Goal: Task Accomplishment & Management: Use online tool/utility

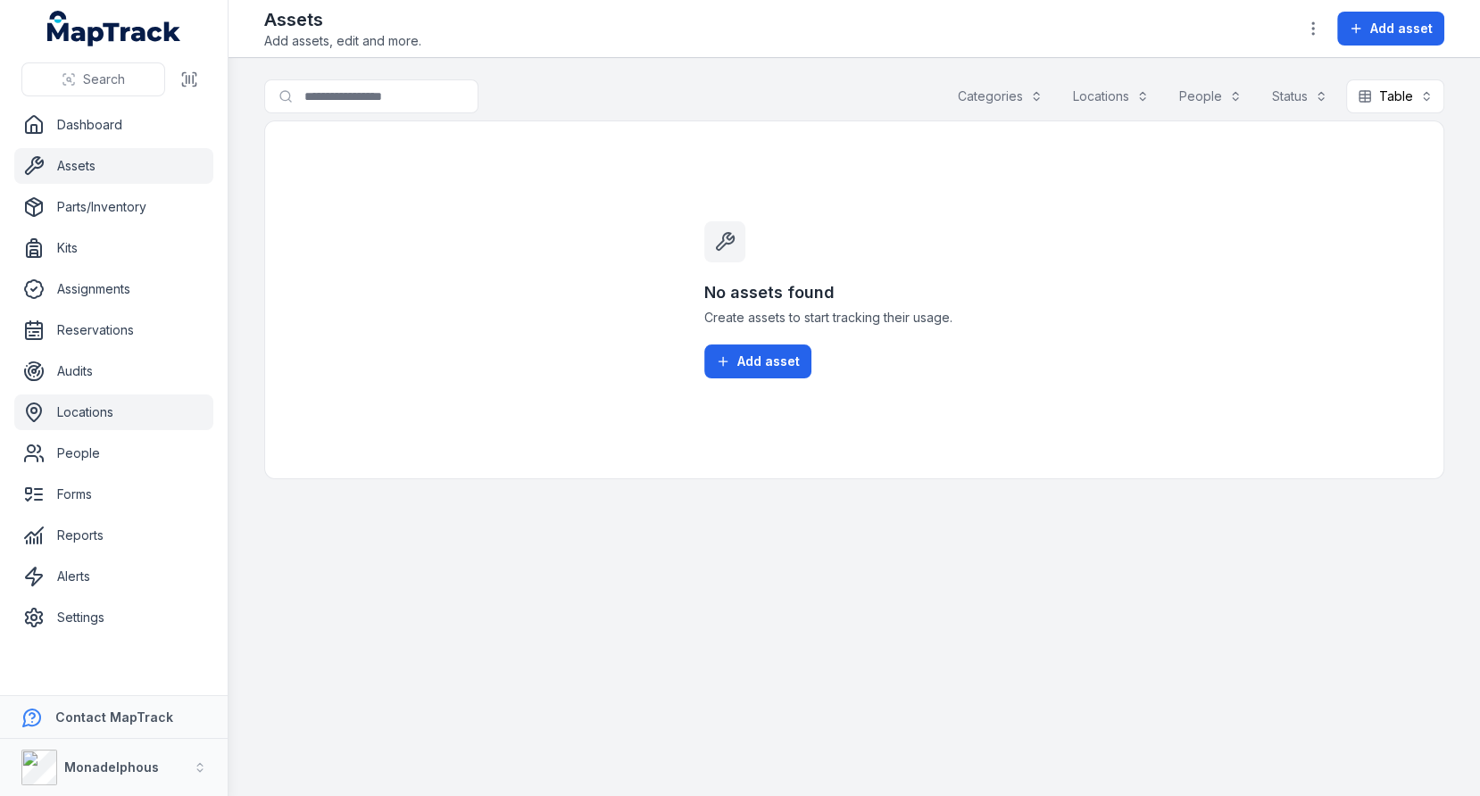
click at [138, 408] on link "Locations" at bounding box center [113, 412] width 199 height 36
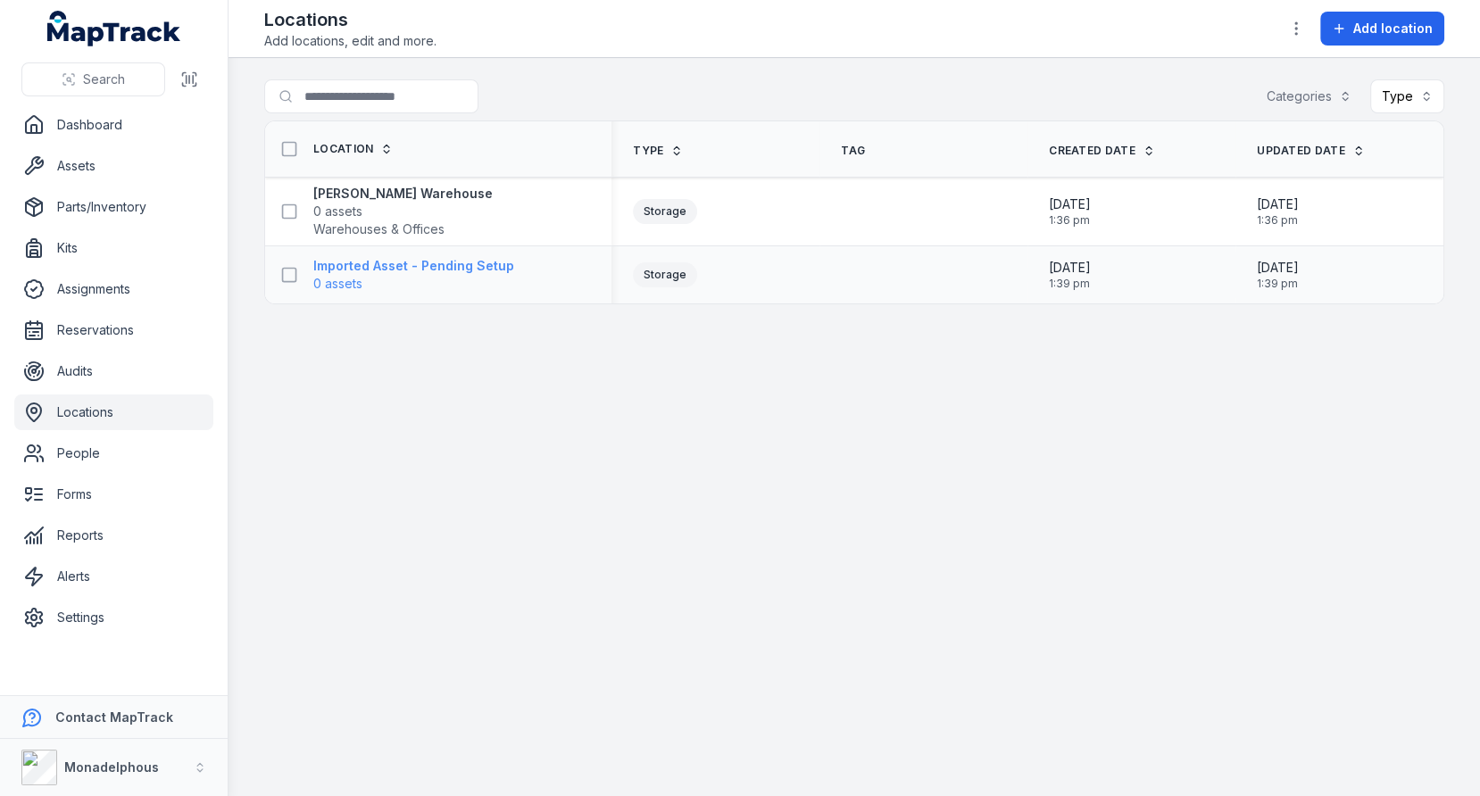
click at [461, 271] on strong "Imported Asset - Pending Setup" at bounding box center [413, 266] width 201 height 18
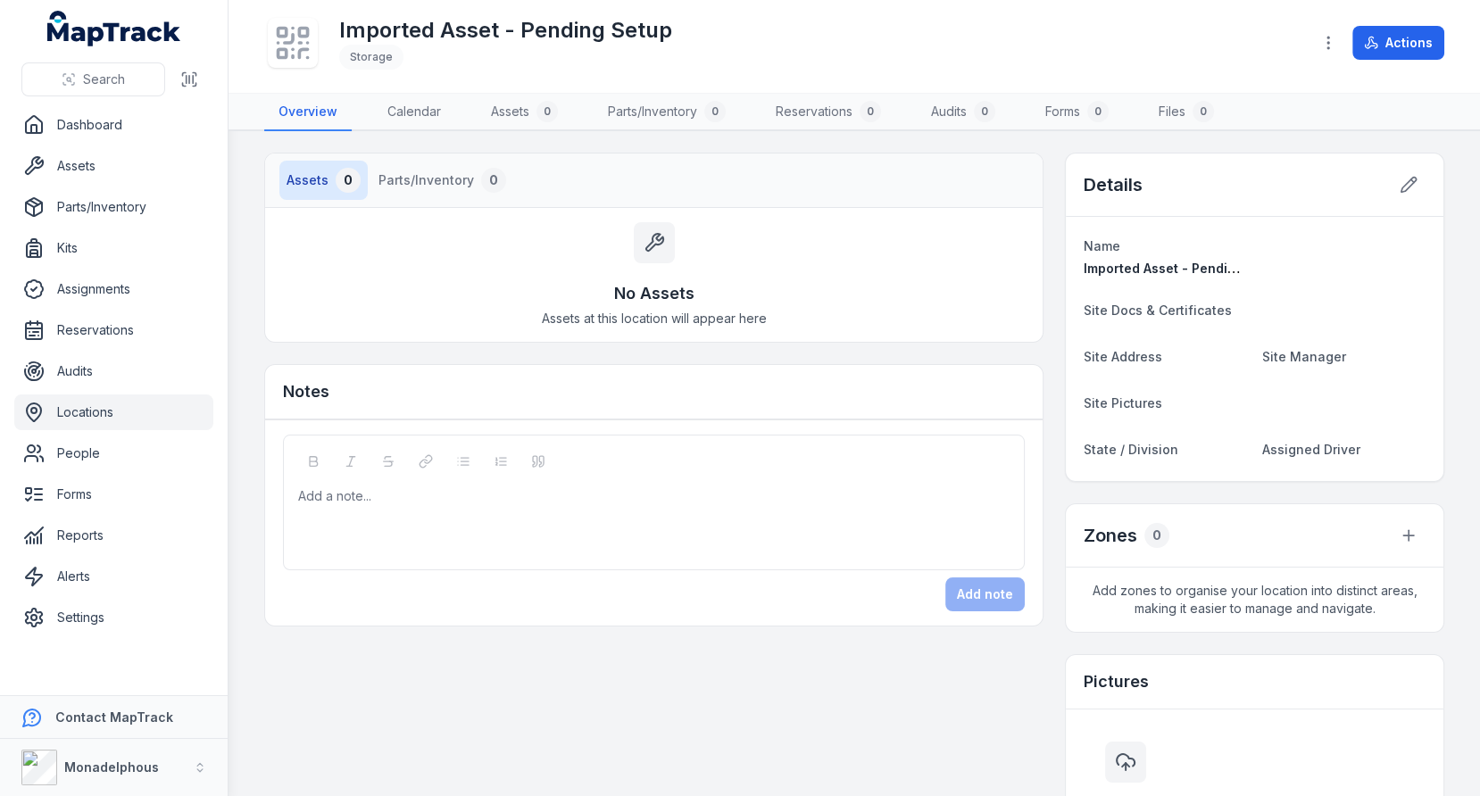
click at [435, 22] on h1 "Imported Asset - Pending Setup" at bounding box center [505, 30] width 333 height 29
copy h1 "Imported Asset - Pending Setup"
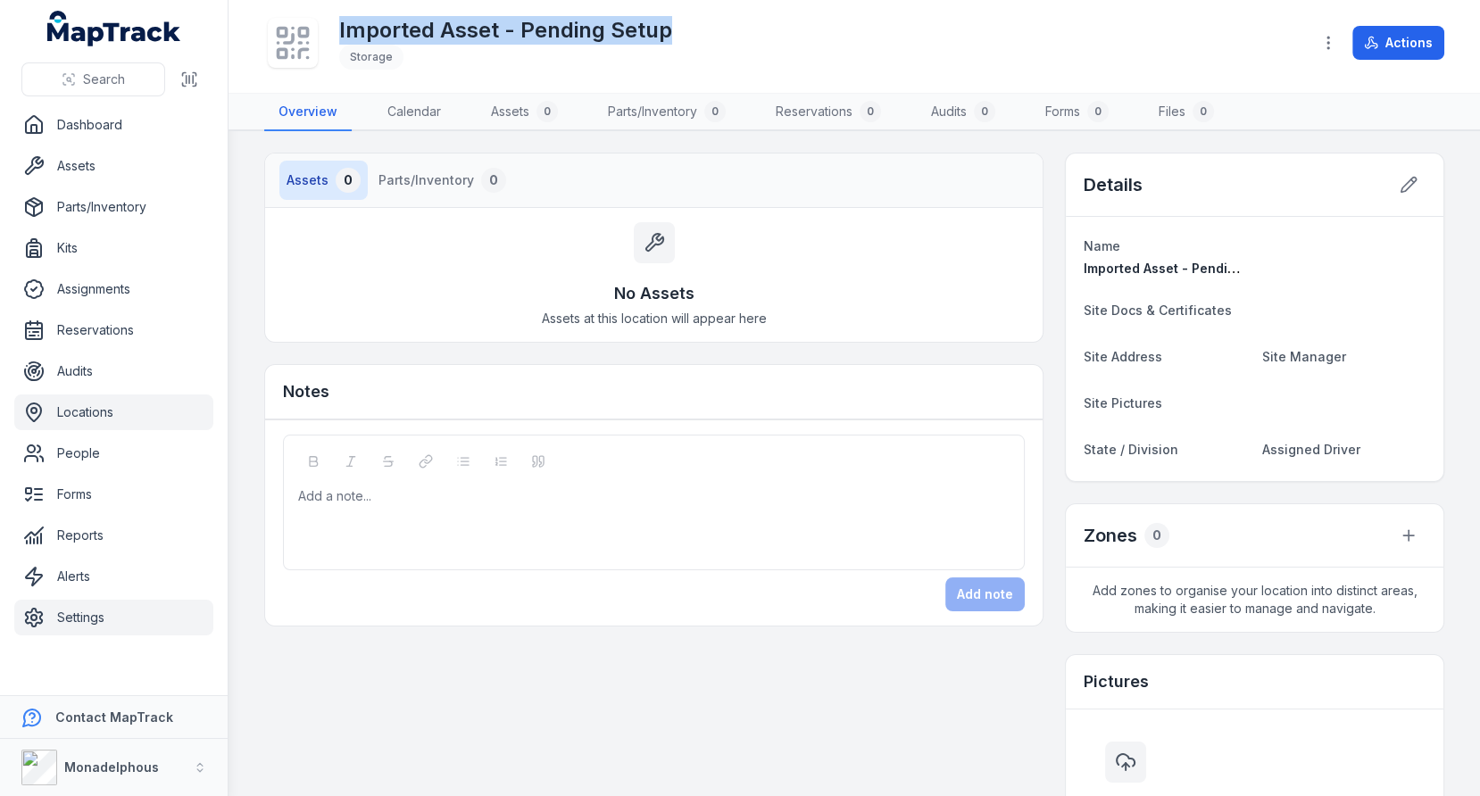
click at [94, 601] on link "Settings" at bounding box center [113, 618] width 199 height 36
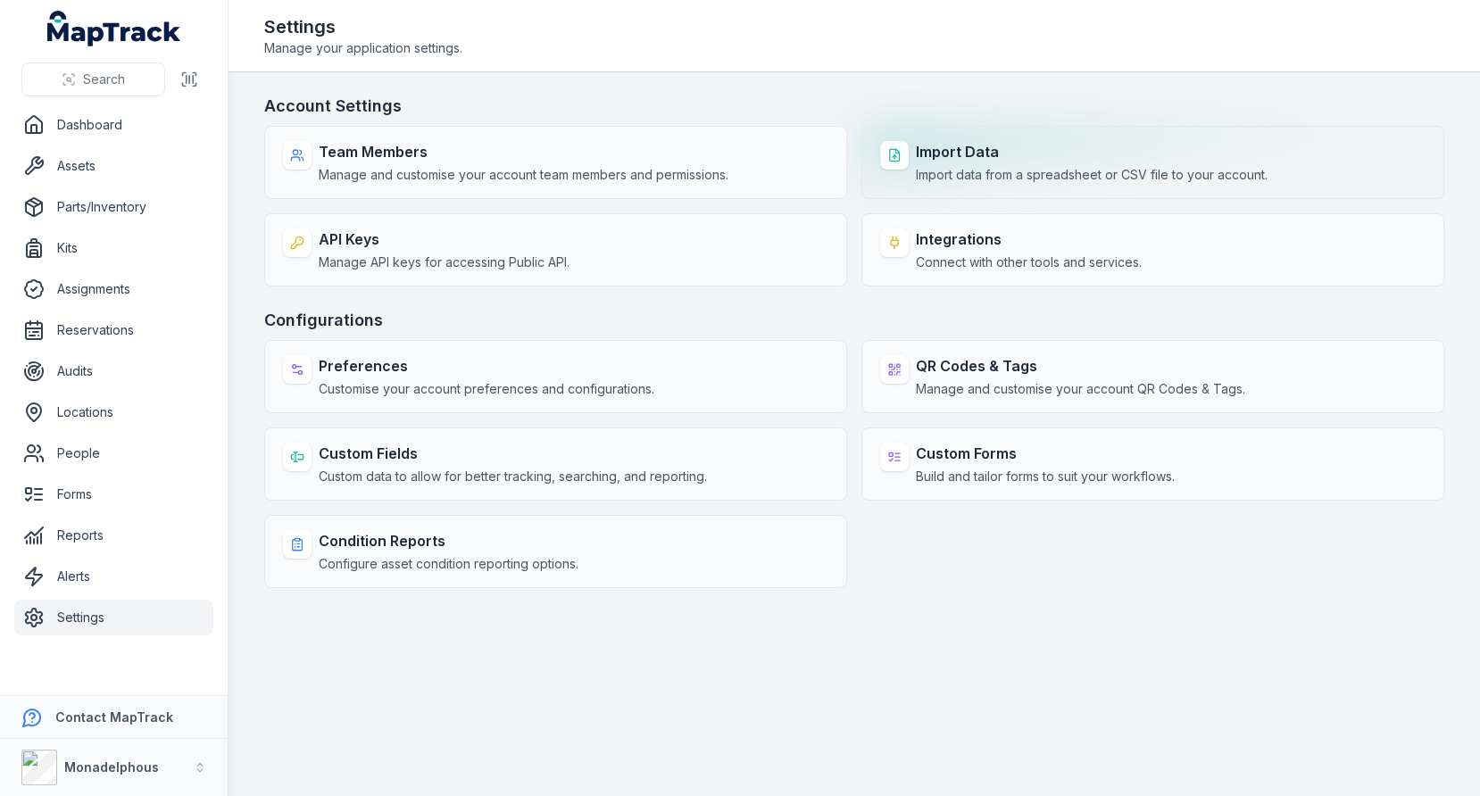
click at [1005, 162] on div "Import Data Import data from a spreadsheet or CSV file to your account." at bounding box center [1092, 162] width 352 height 43
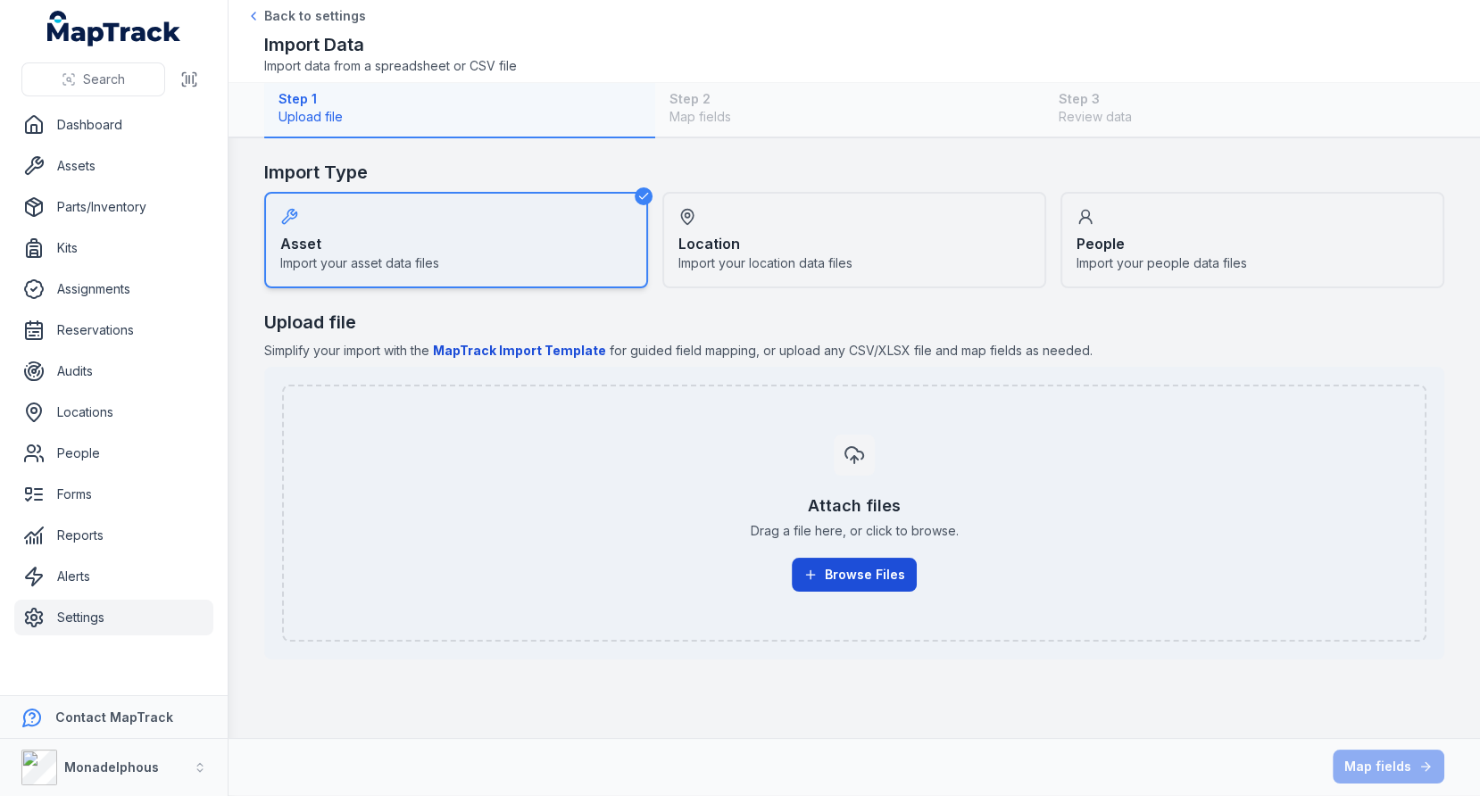
click at [815, 568] on icon "button" at bounding box center [810, 575] width 14 height 14
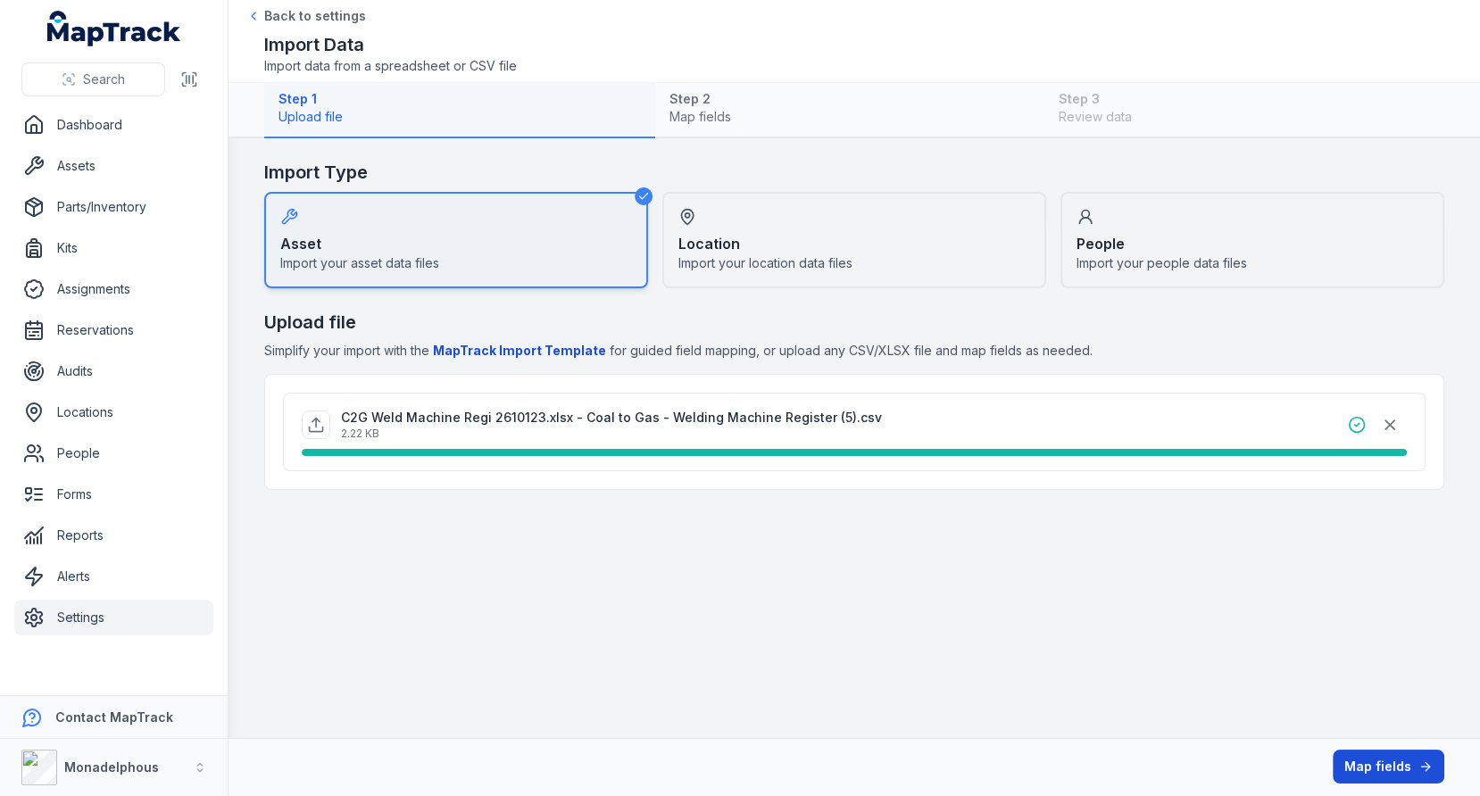
click at [1358, 757] on button "Map fields" at bounding box center [1388, 767] width 112 height 34
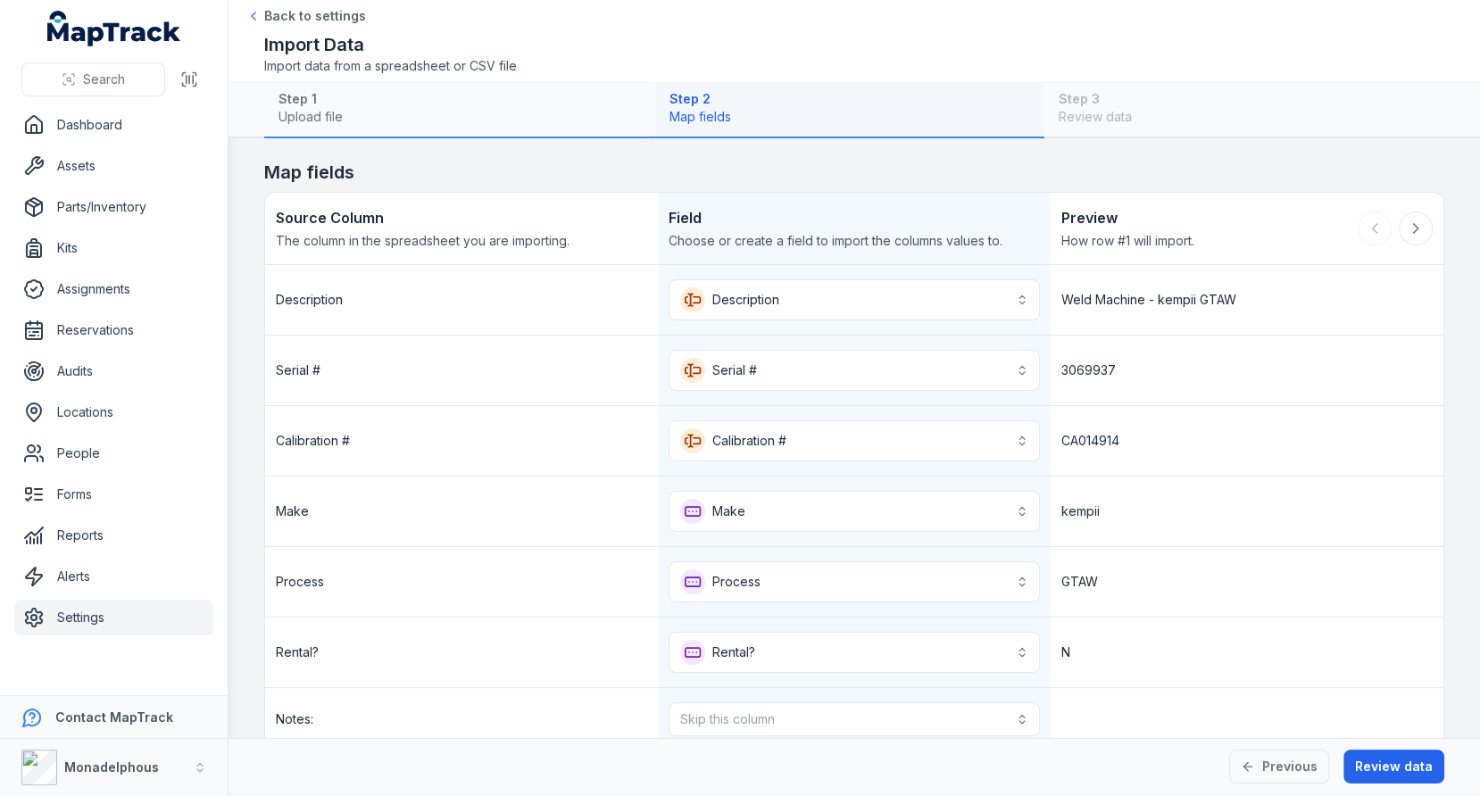
scroll to position [162, 0]
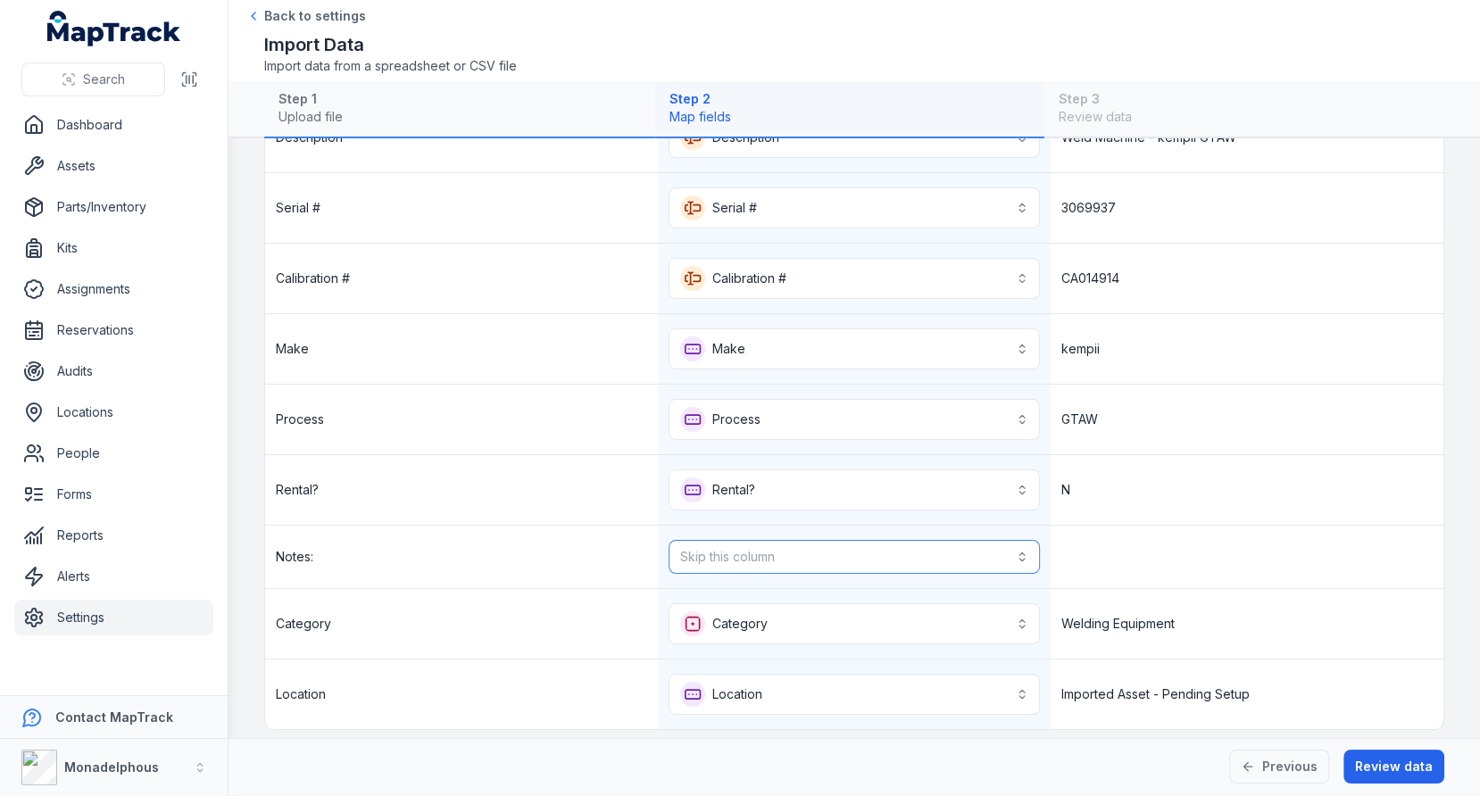
click at [809, 542] on button "Skip this column" at bounding box center [853, 557] width 371 height 34
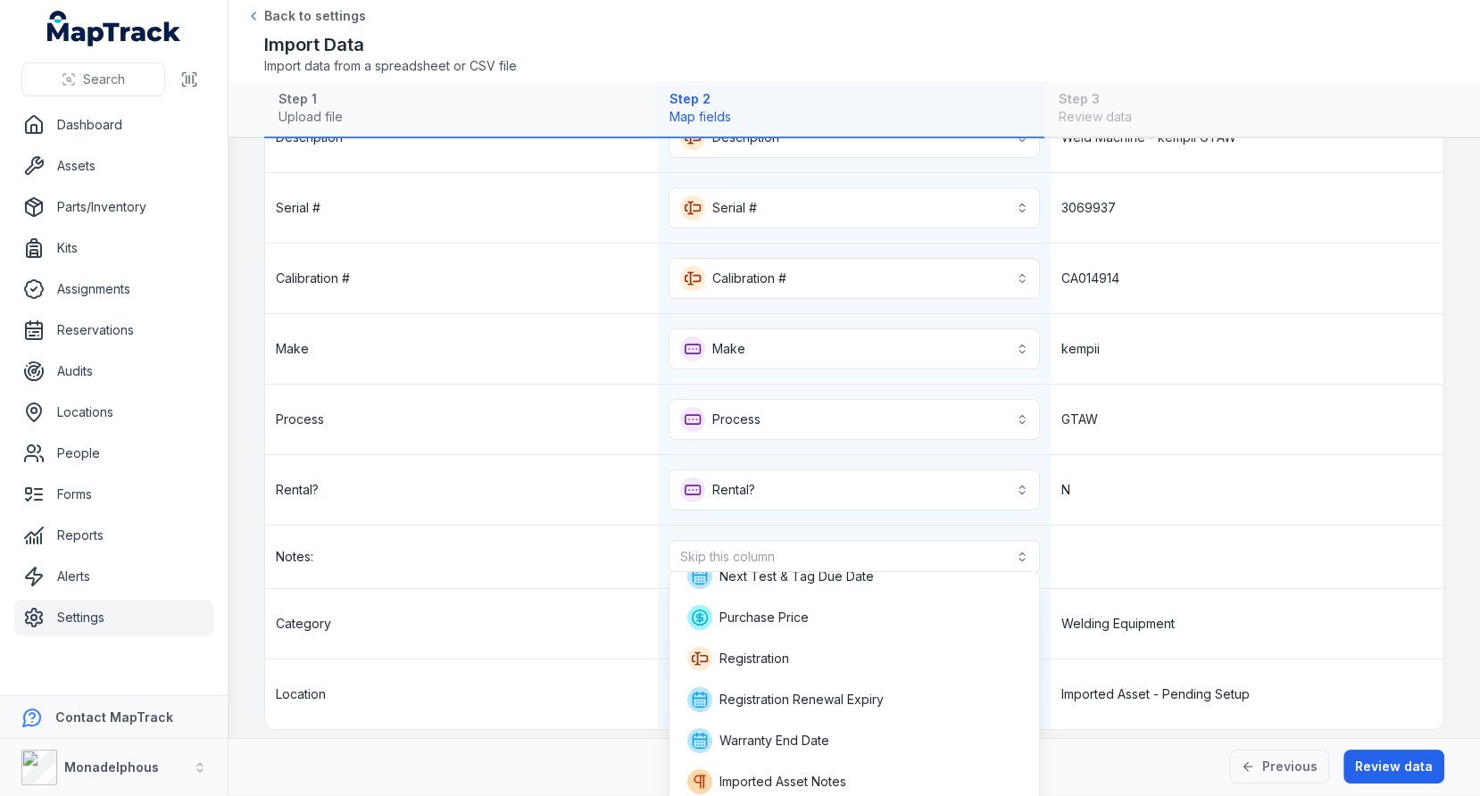
scroll to position [306, 0]
click at [797, 769] on span "Imported Asset Notes" at bounding box center [766, 781] width 159 height 25
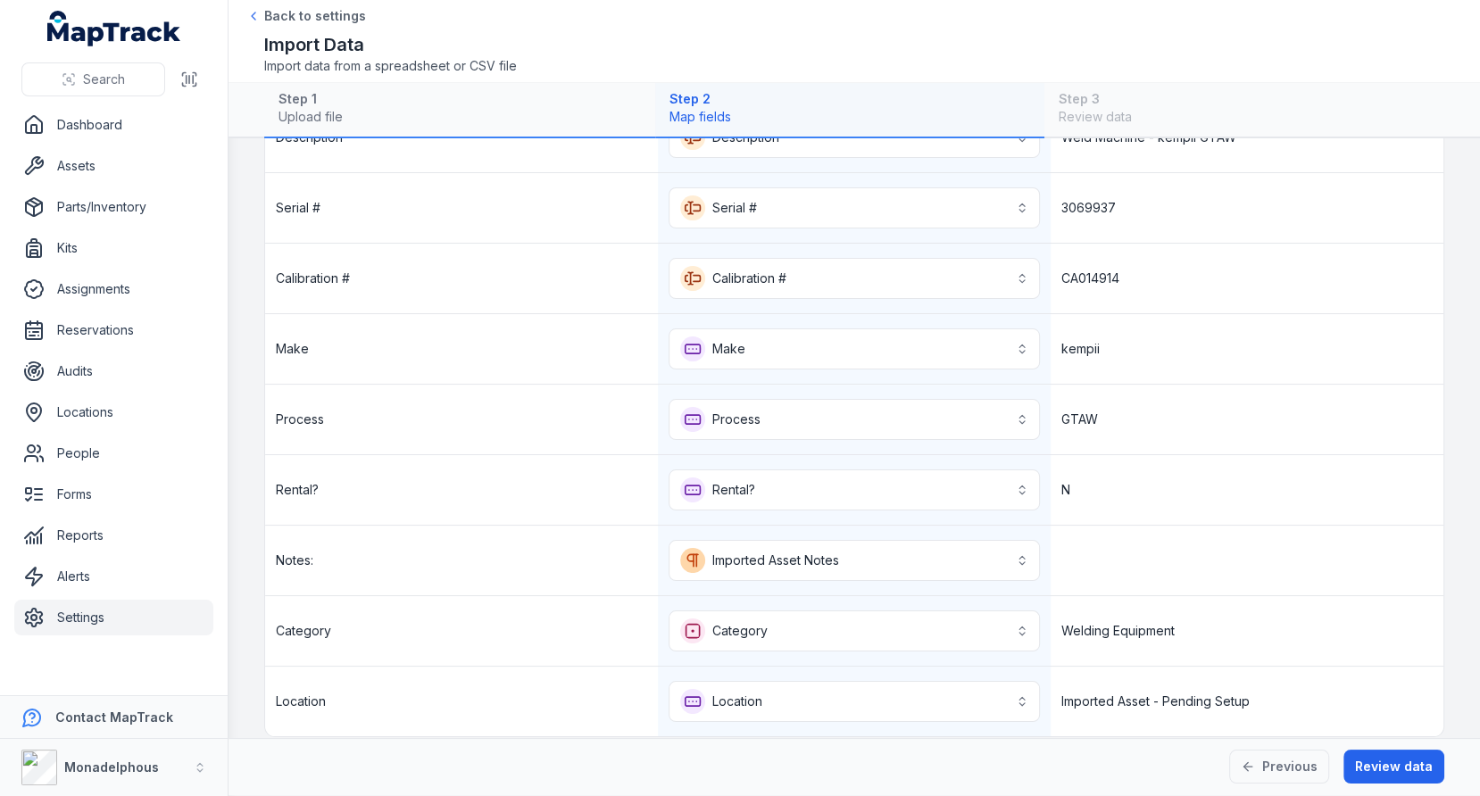
click at [1187, 561] on div at bounding box center [1246, 561] width 393 height 70
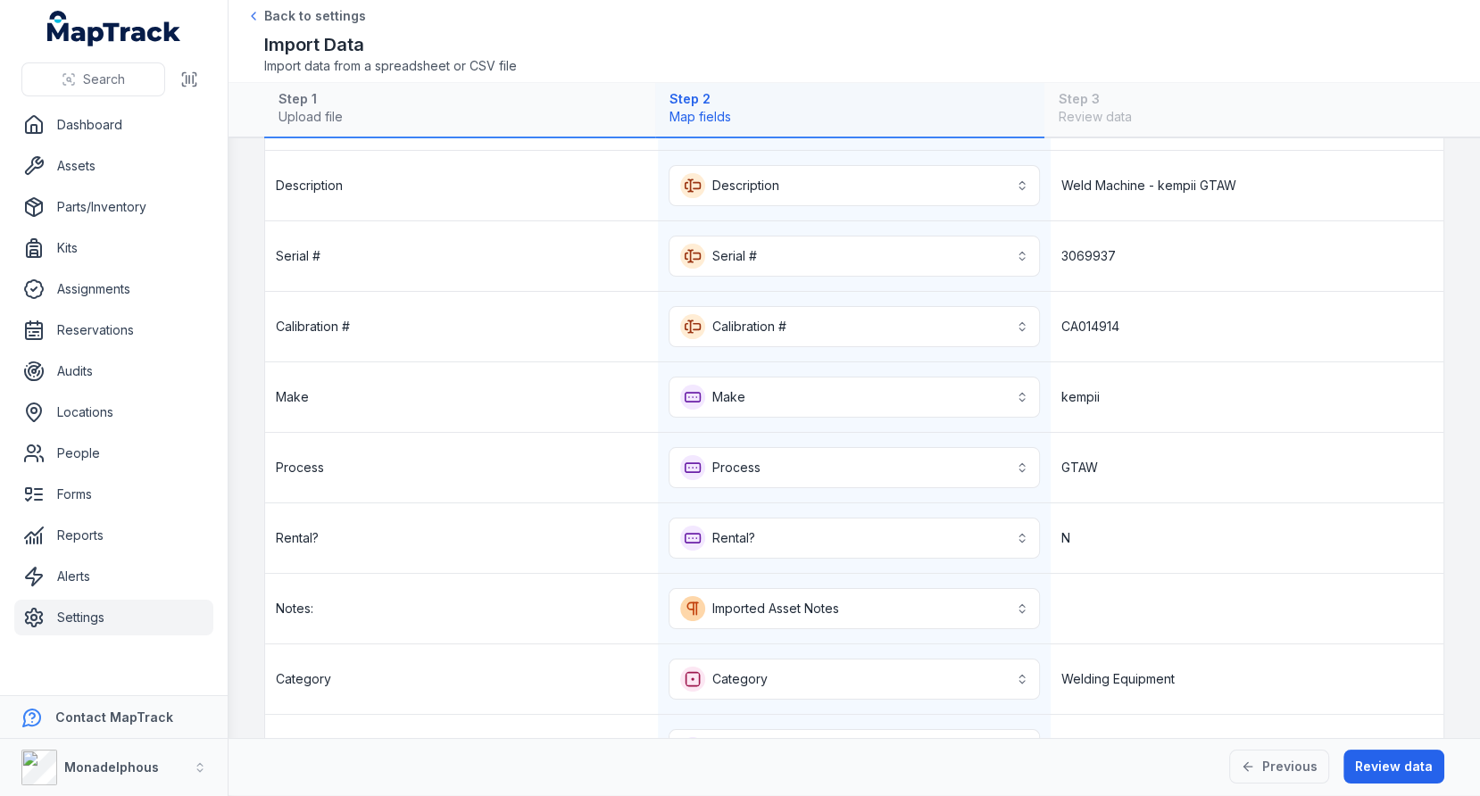
scroll to position [170, 0]
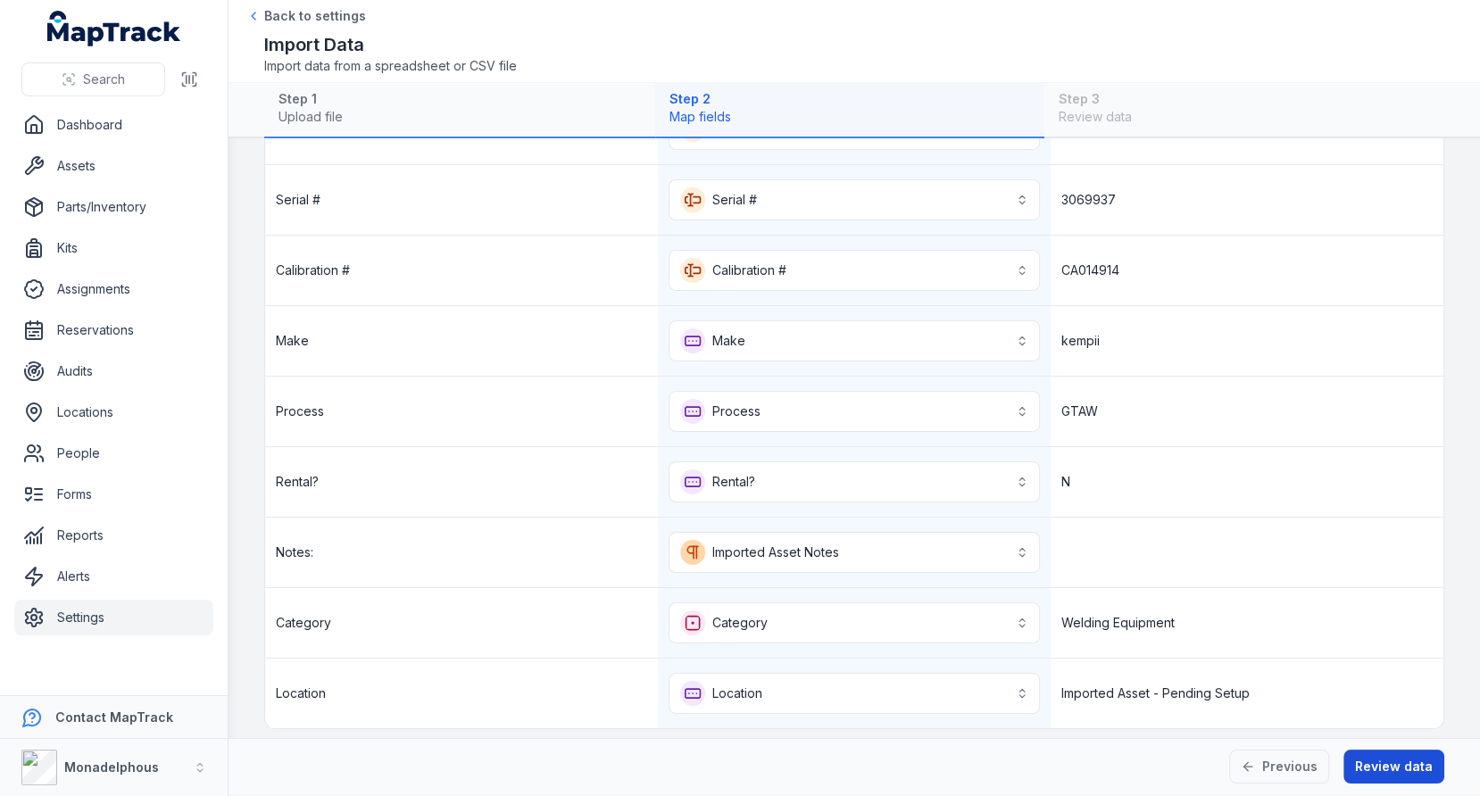
click at [1385, 771] on button "Review data" at bounding box center [1393, 767] width 101 height 34
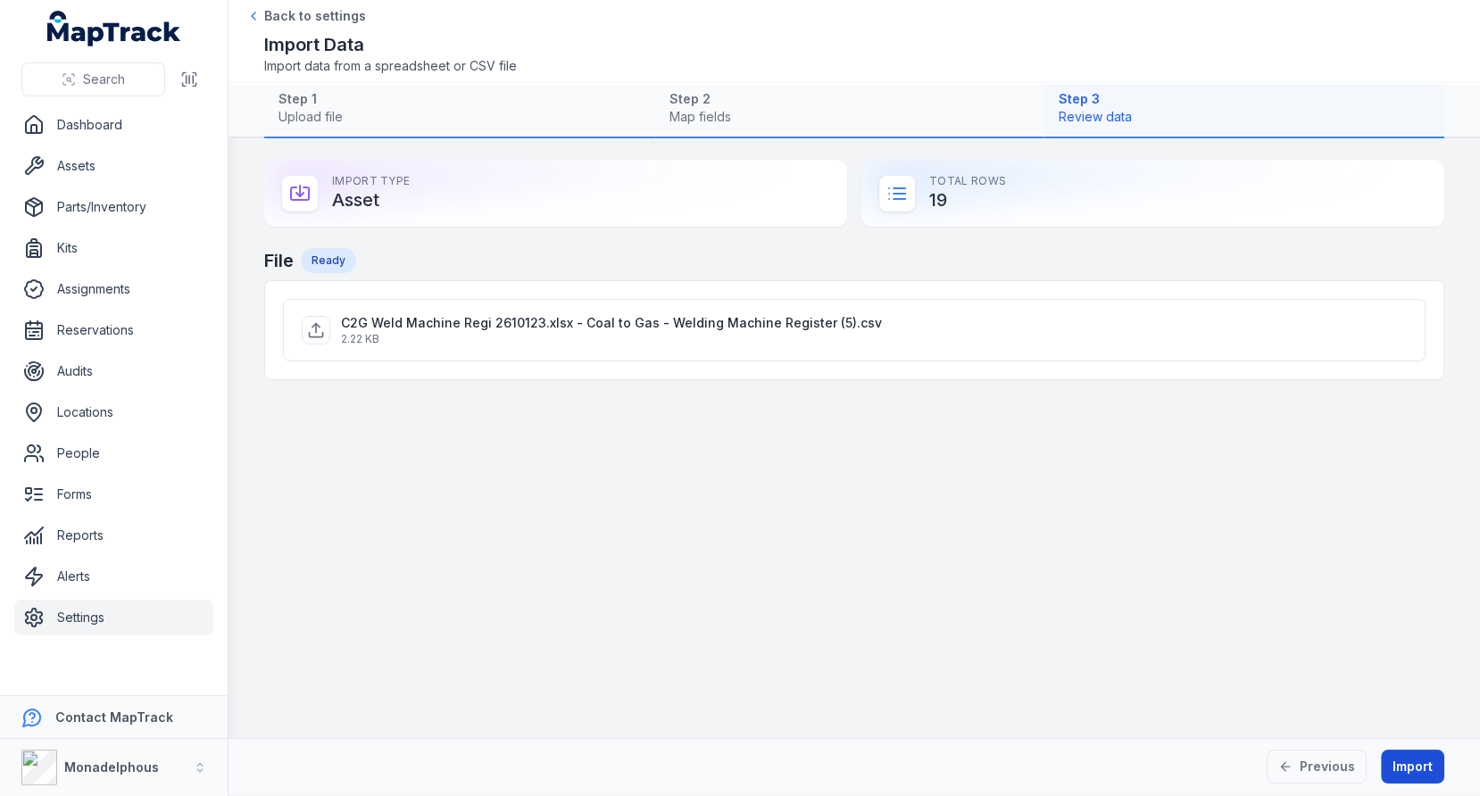
scroll to position [0, 0]
click at [1412, 764] on button "Import" at bounding box center [1412, 767] width 63 height 34
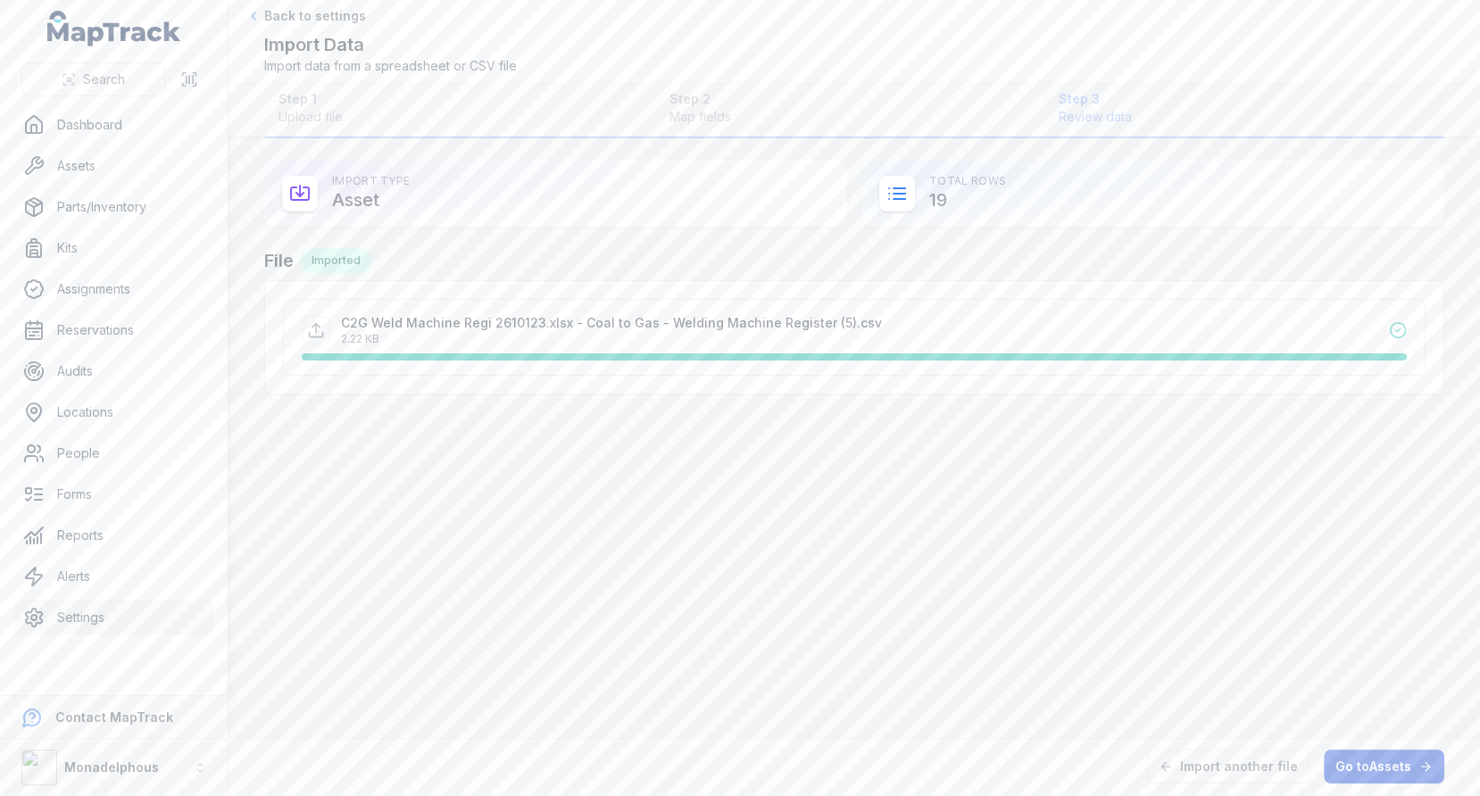
click at [1391, 766] on link "Go to Assets" at bounding box center [1384, 767] width 120 height 34
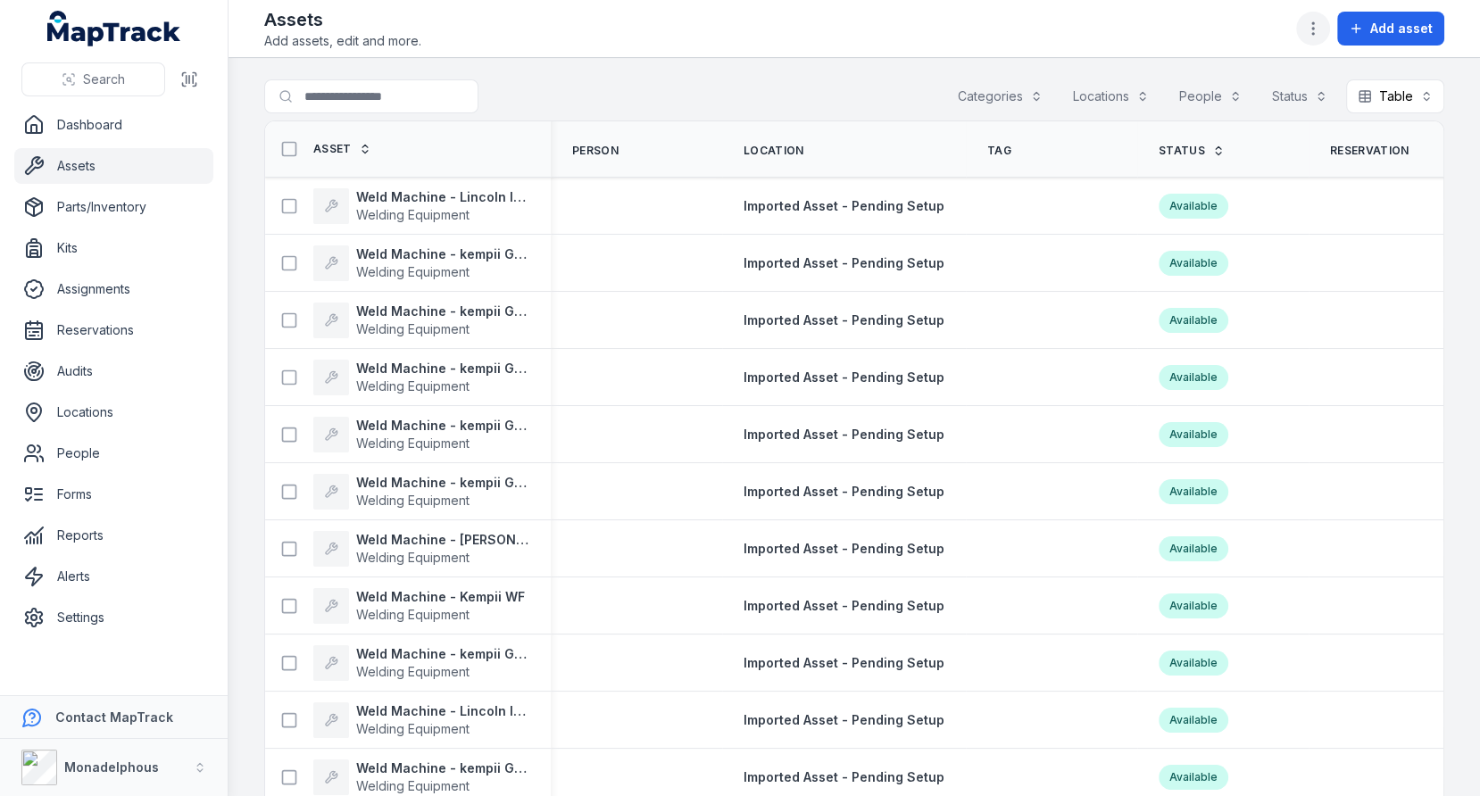
click at [1314, 17] on button "button" at bounding box center [1313, 29] width 34 height 34
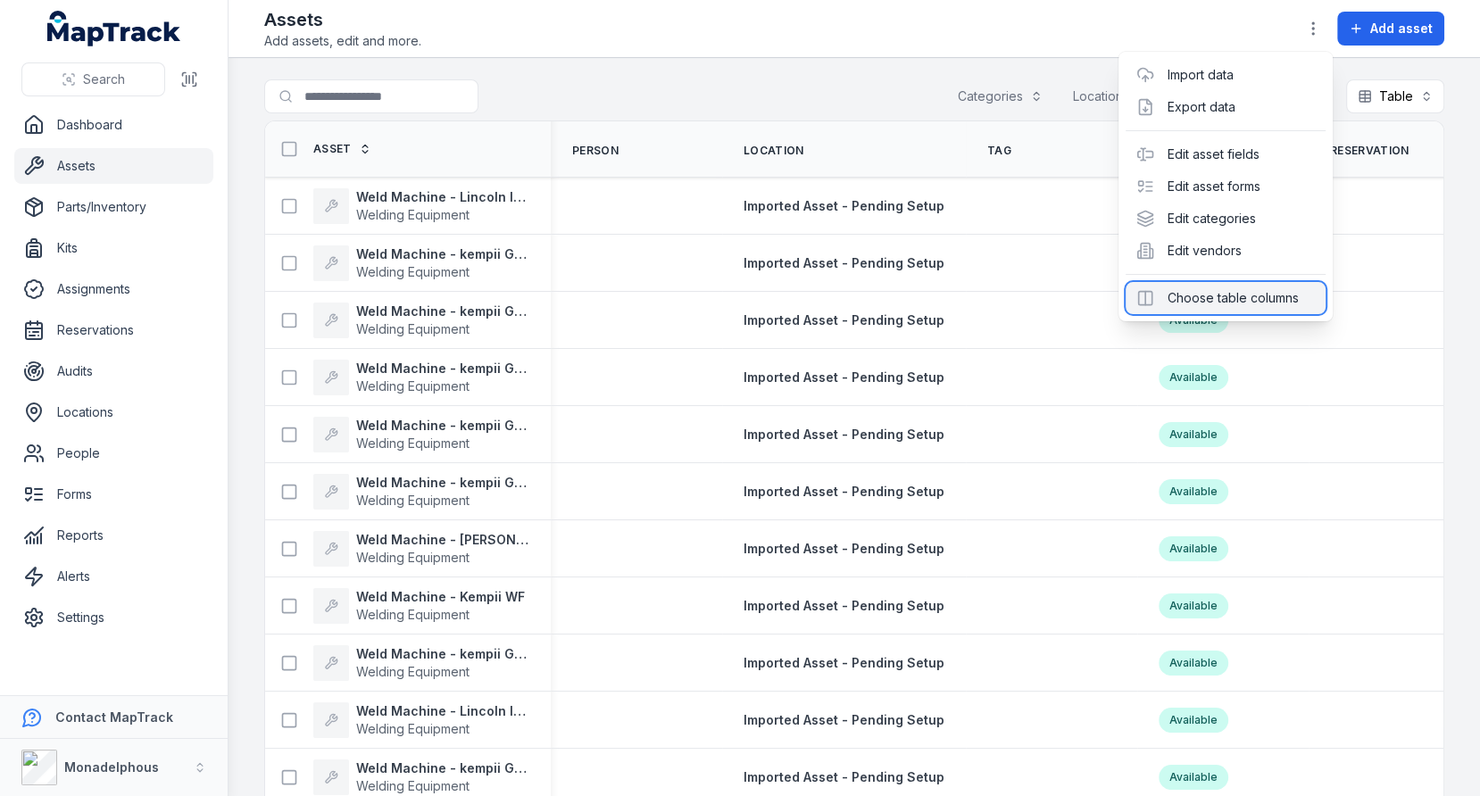
click at [1227, 295] on div "Choose table columns" at bounding box center [1225, 298] width 200 height 32
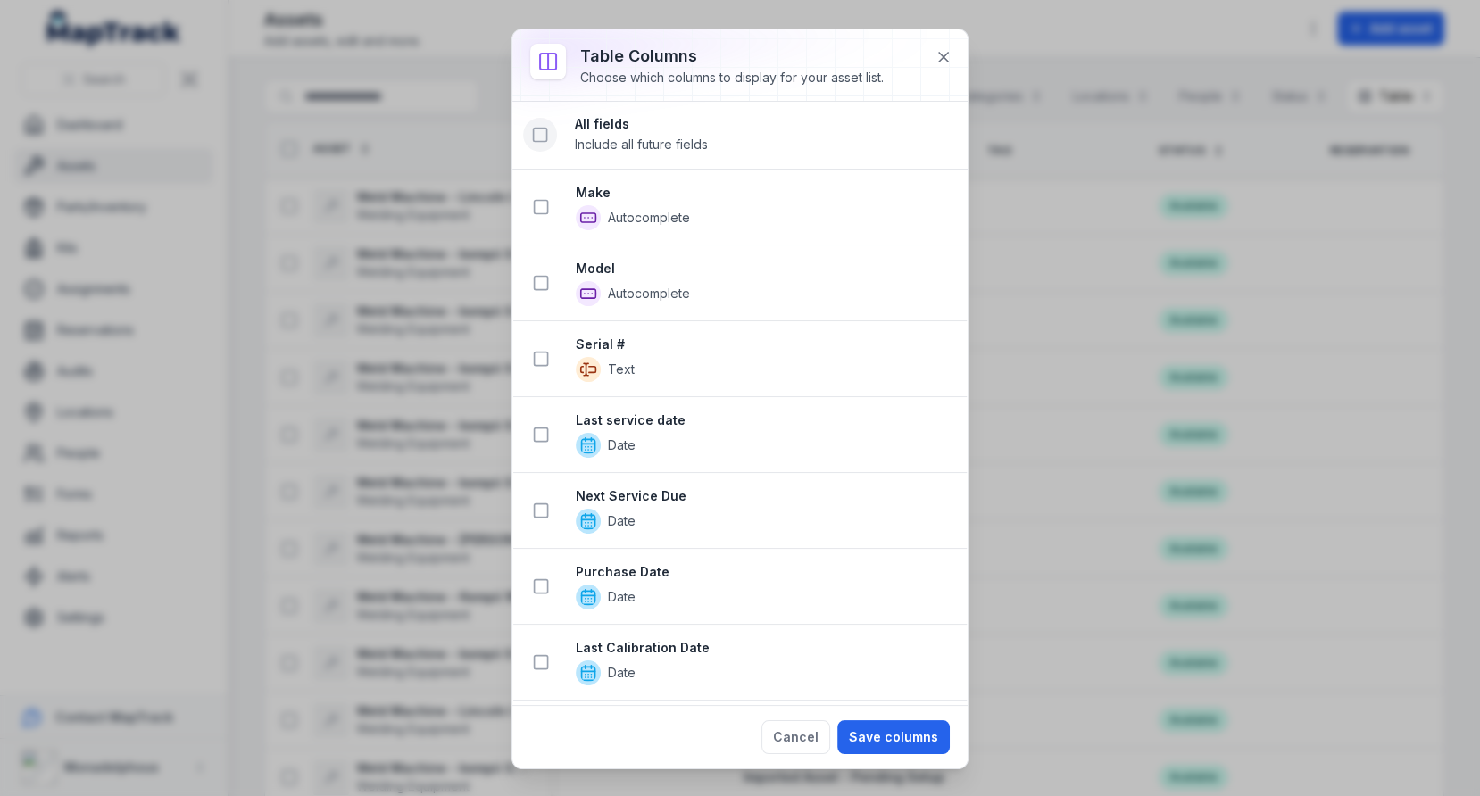
click at [542, 139] on icon at bounding box center [540, 135] width 18 height 18
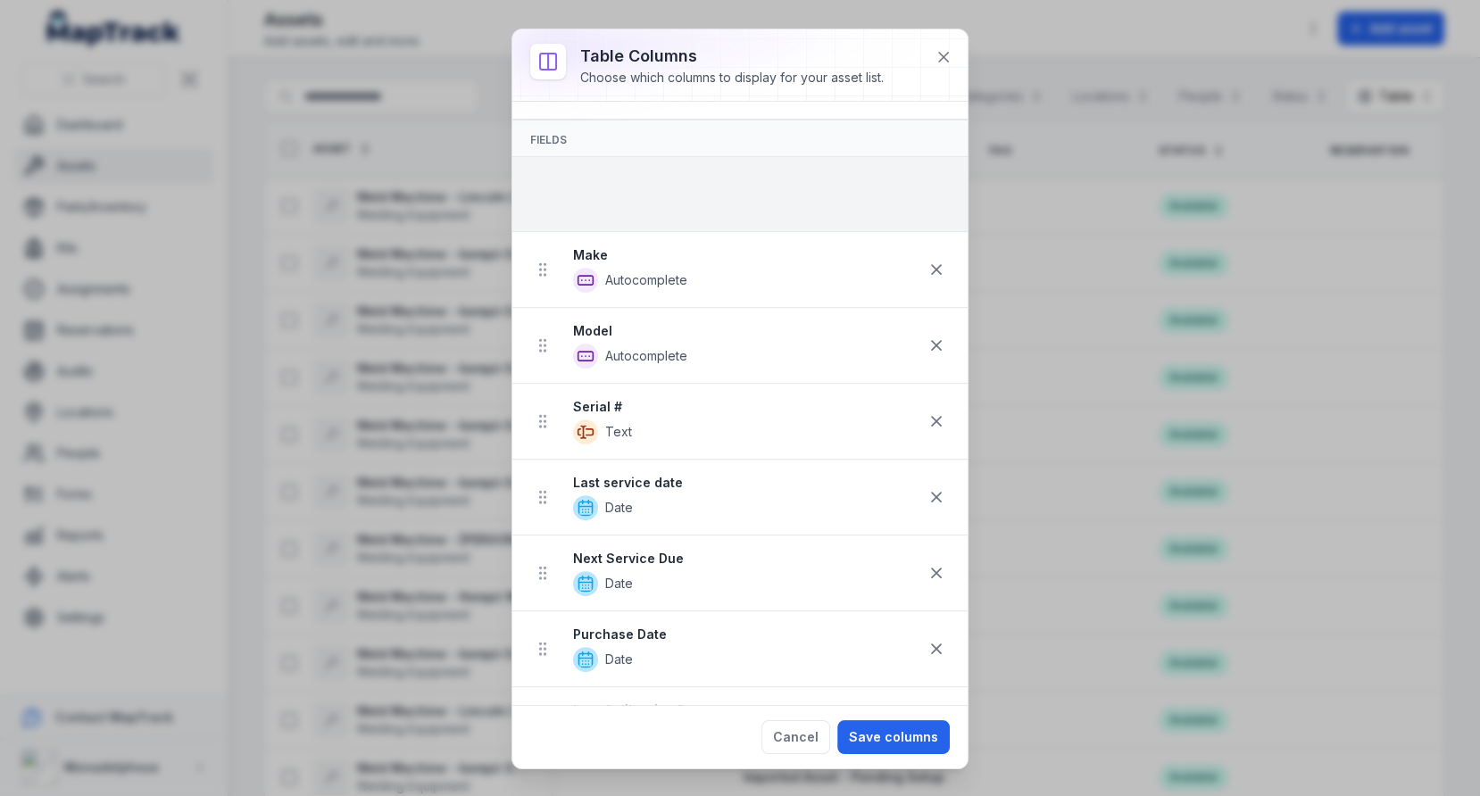
scroll to position [6, 0]
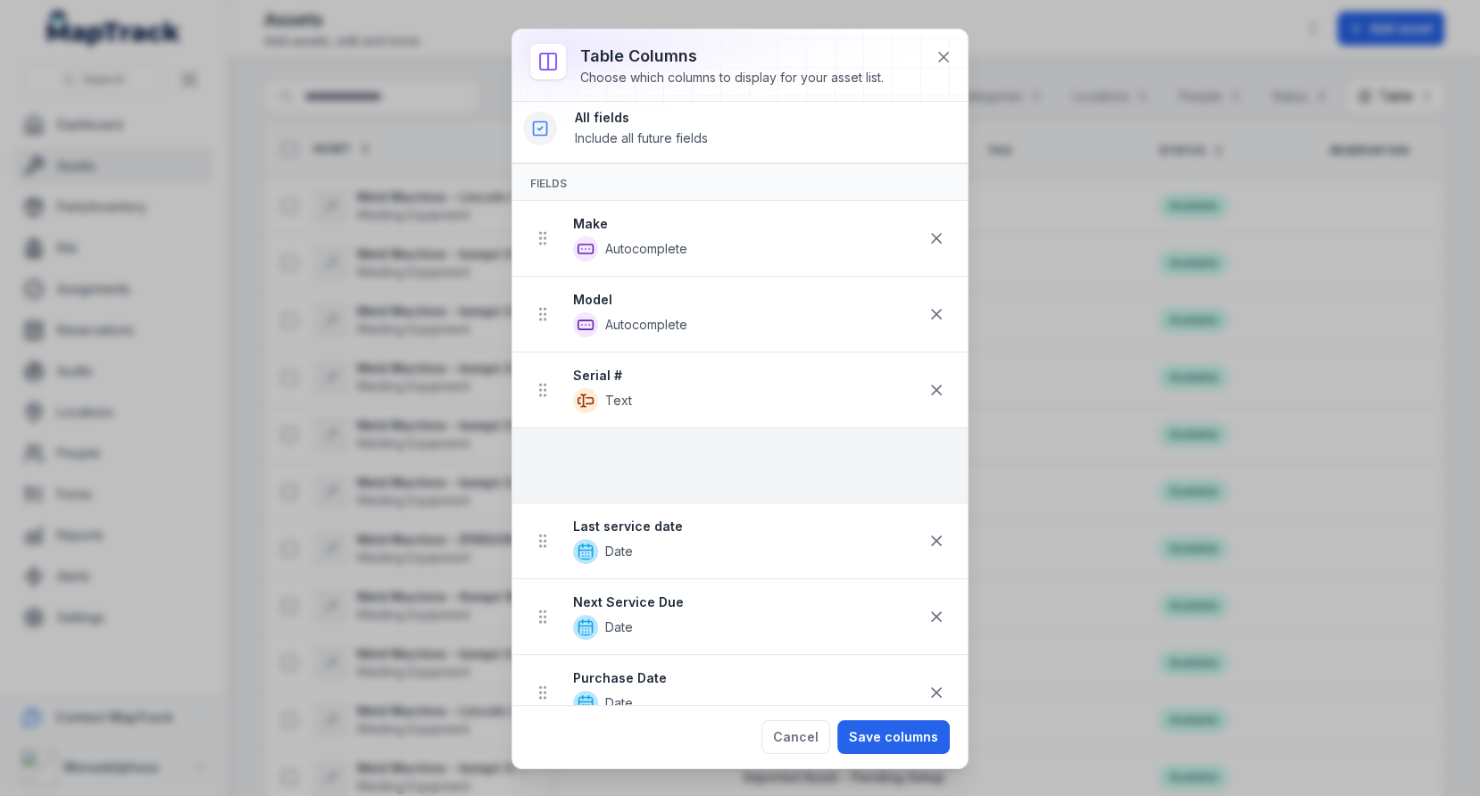
drag, startPoint x: 547, startPoint y: 369, endPoint x: 573, endPoint y: 449, distance: 84.4
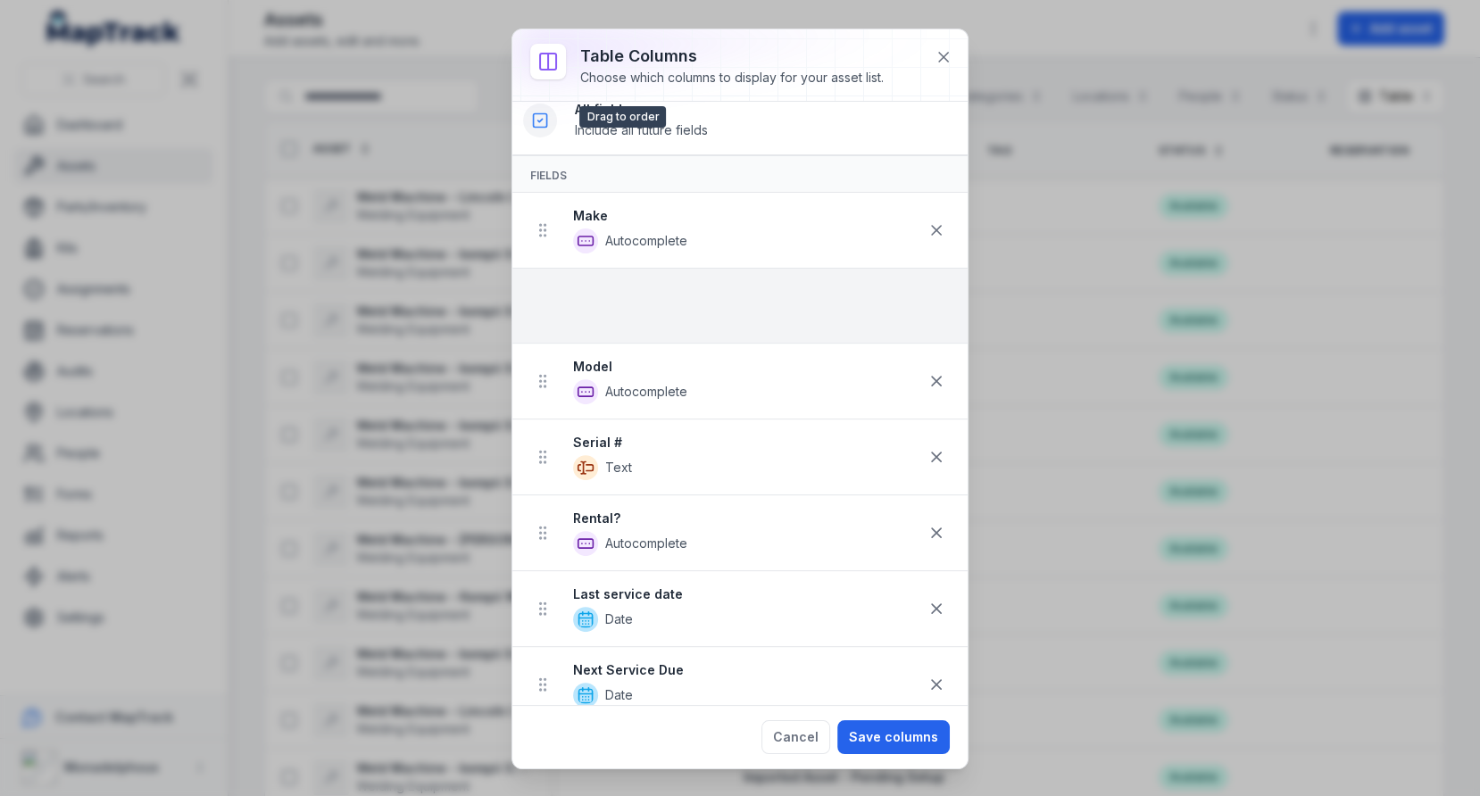
scroll to position [0, 0]
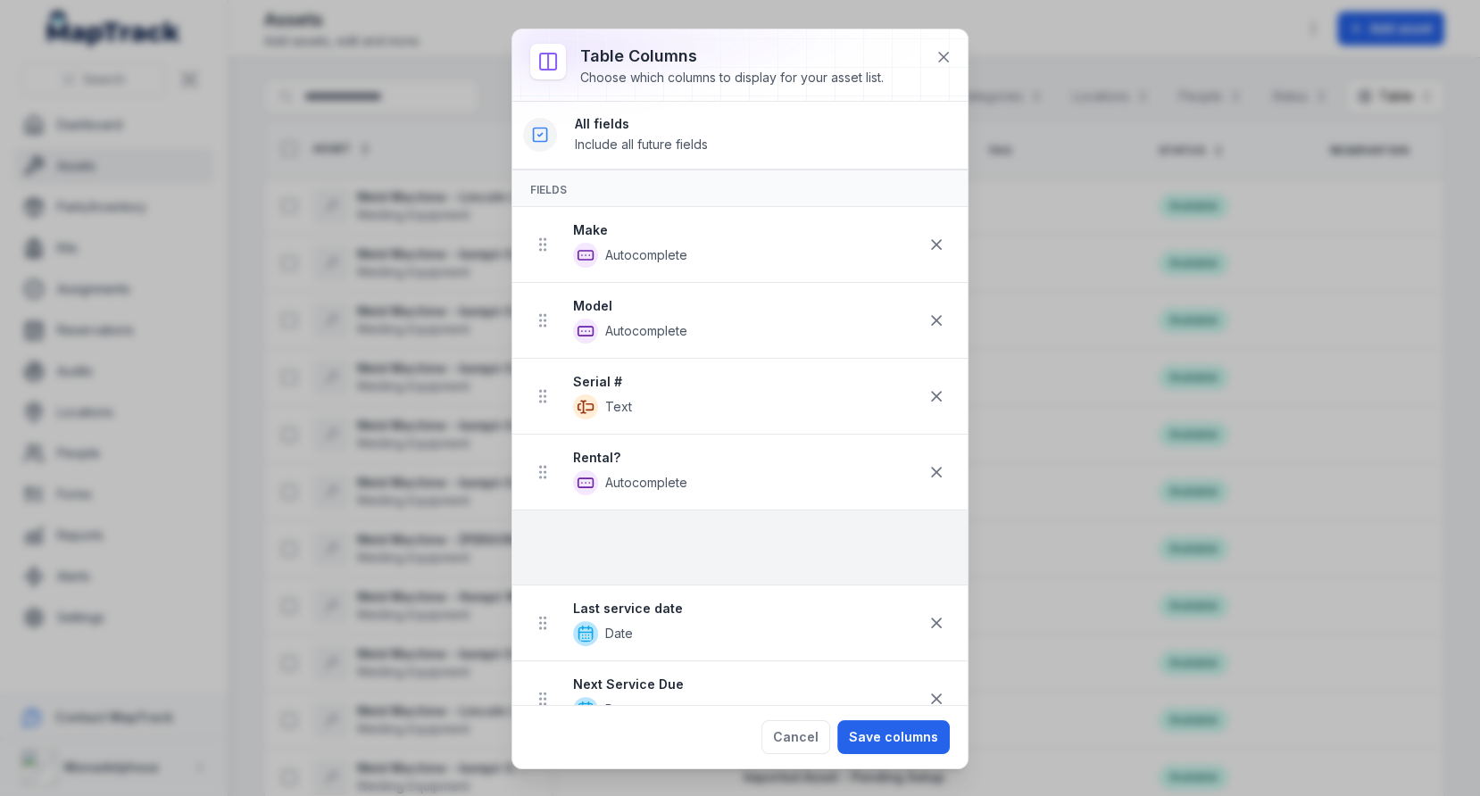
drag, startPoint x: 552, startPoint y: 414, endPoint x: 548, endPoint y: 535, distance: 120.6
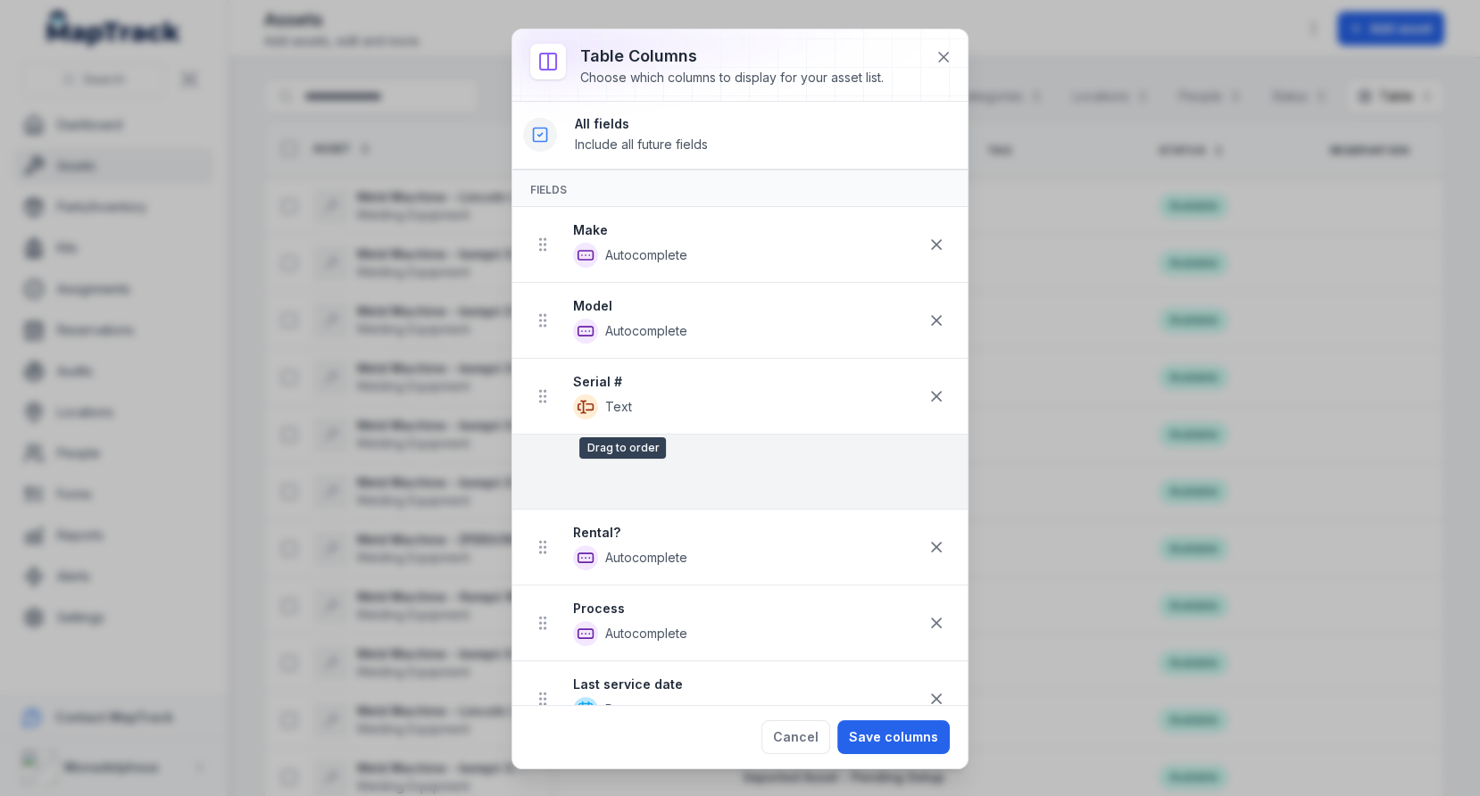
drag, startPoint x: 549, startPoint y: 478, endPoint x: 560, endPoint y: 437, distance: 42.4
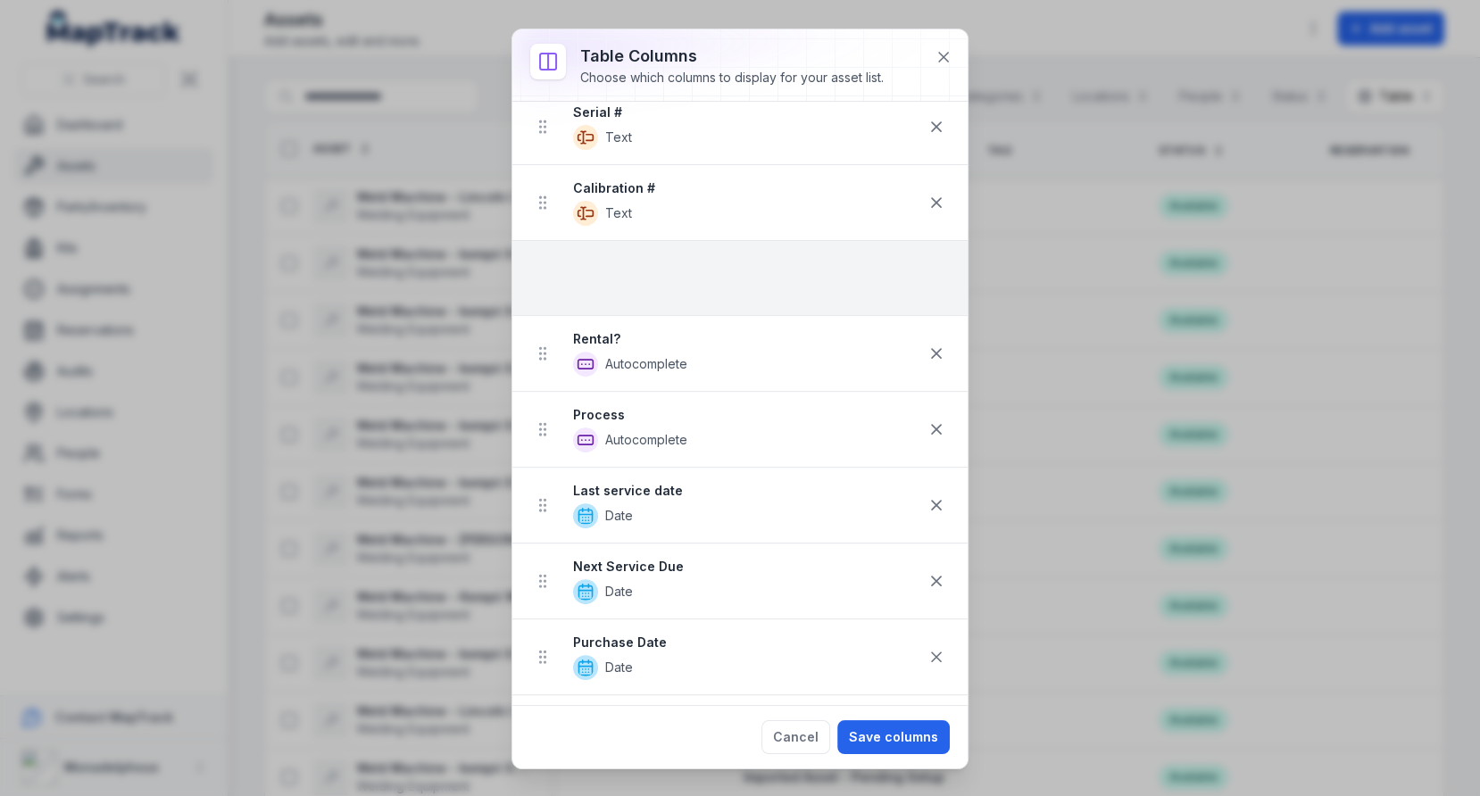
scroll to position [268, 0]
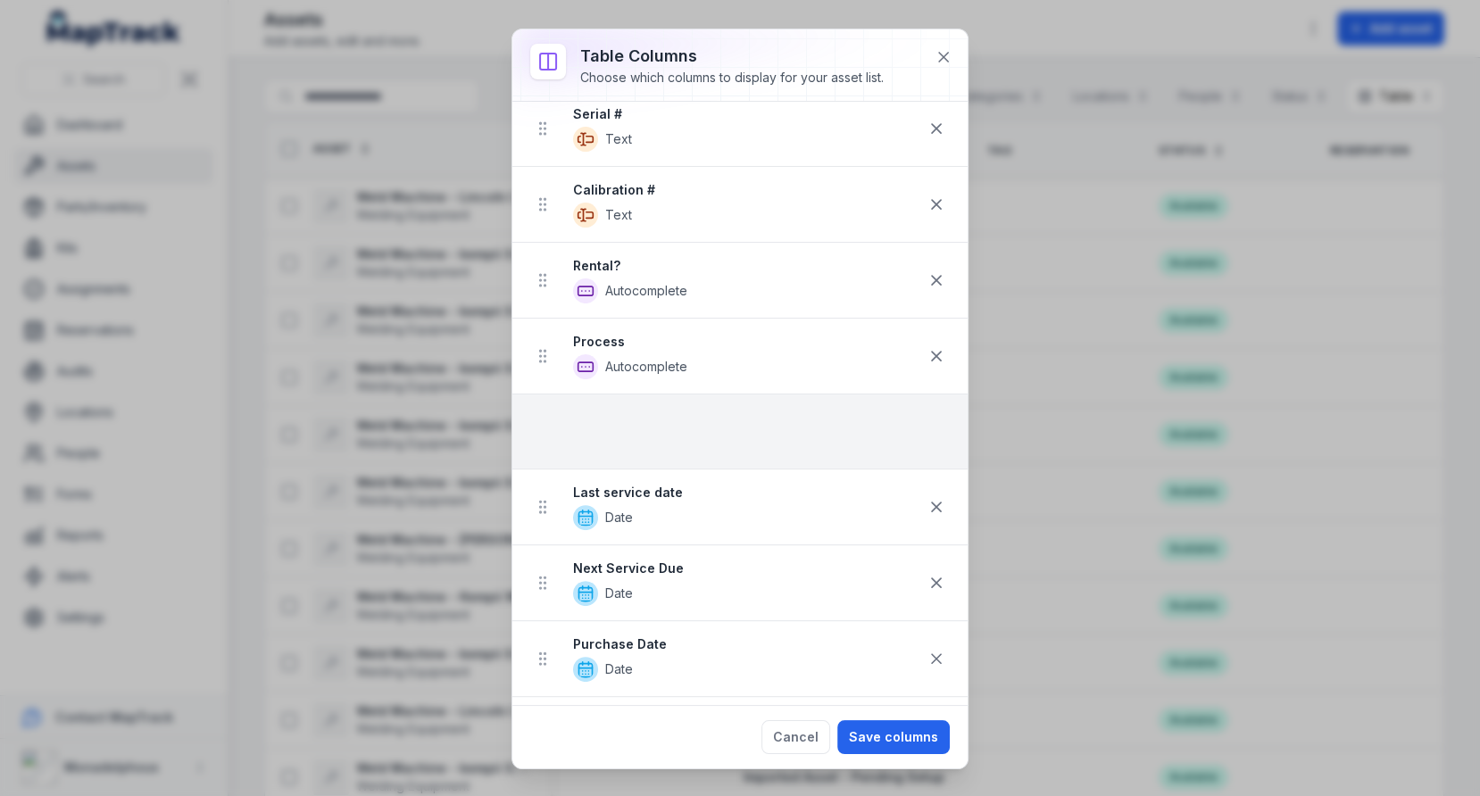
drag, startPoint x: 536, startPoint y: 427, endPoint x: 557, endPoint y: 454, distance: 33.7
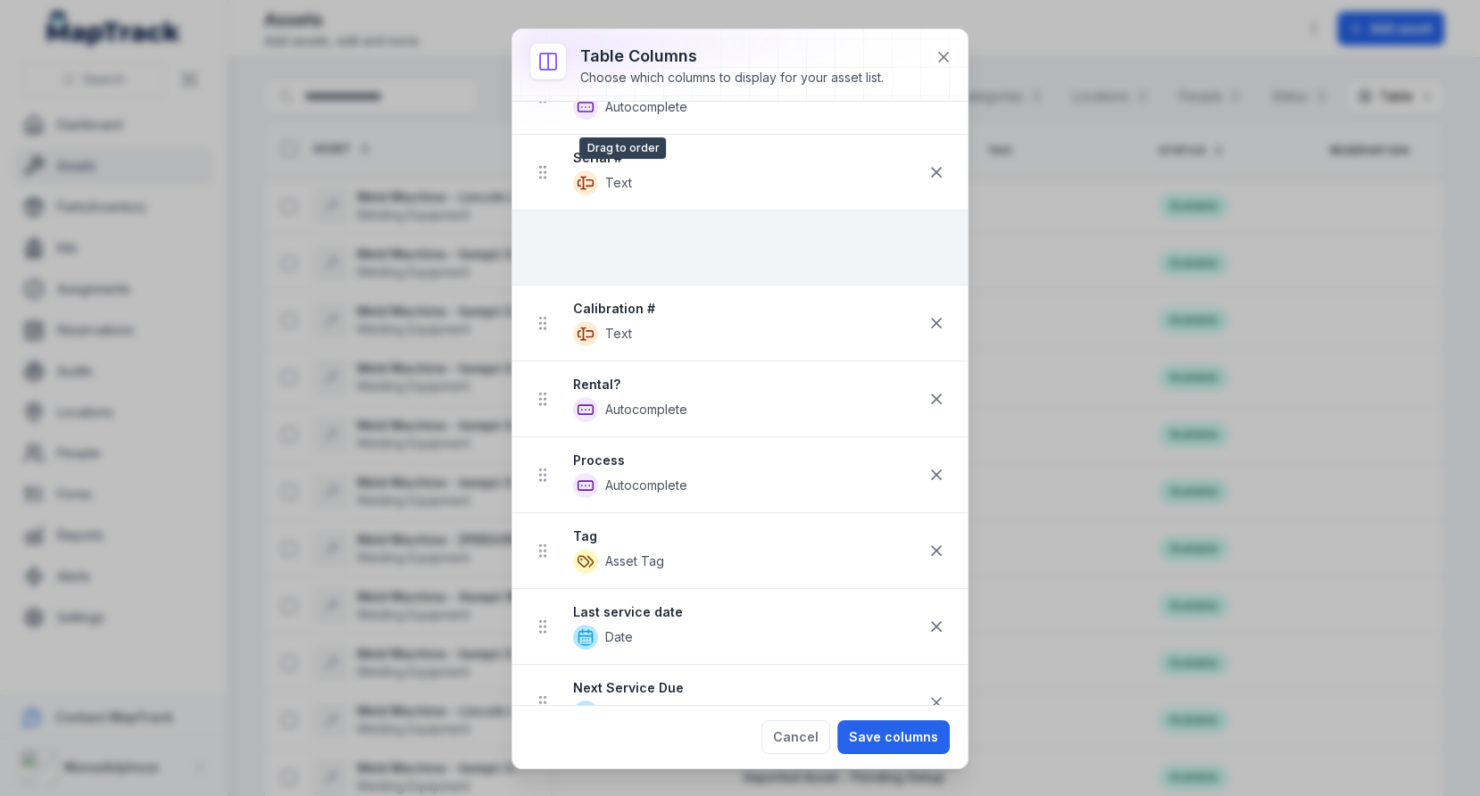
scroll to position [223, 0]
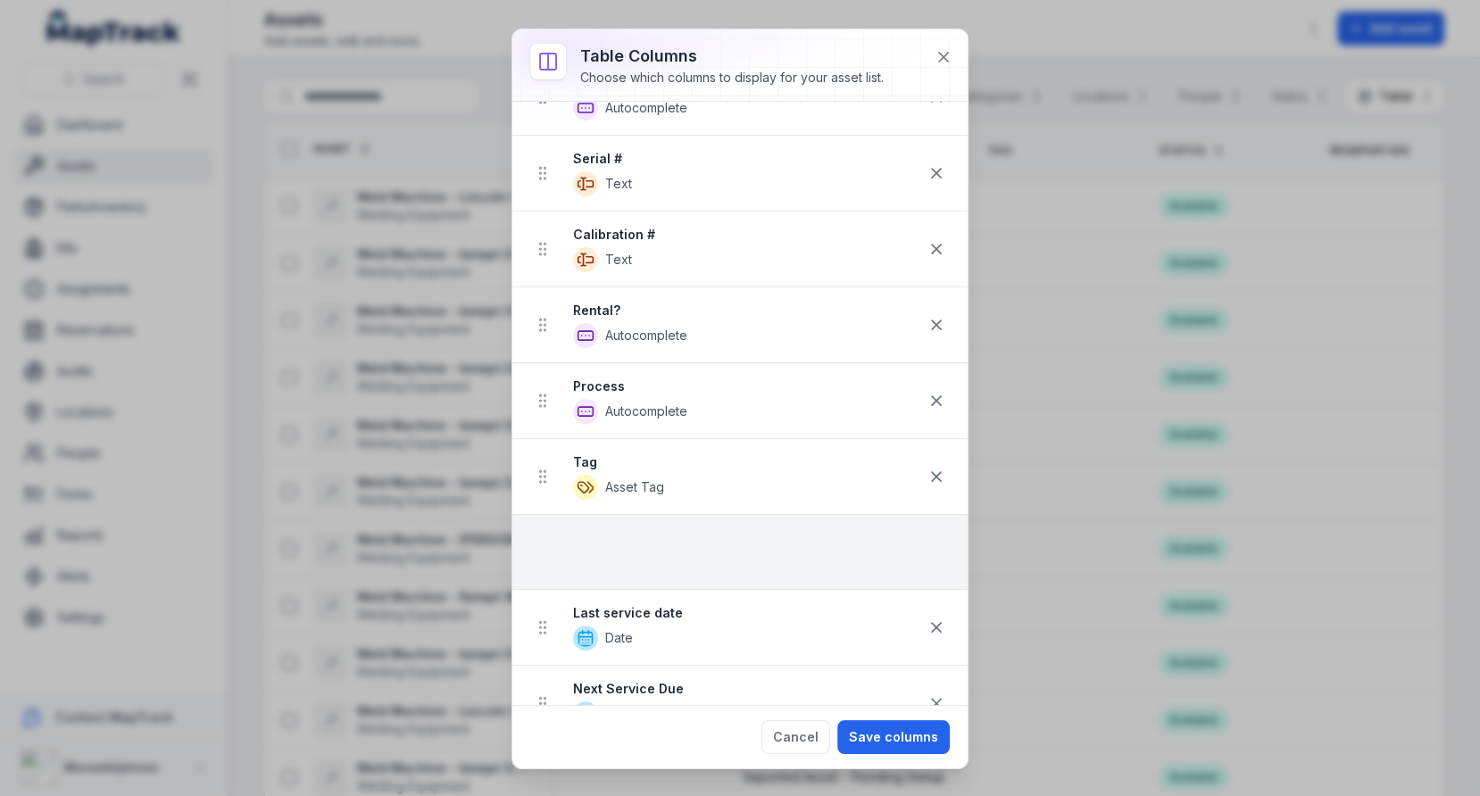
drag, startPoint x: 548, startPoint y: 394, endPoint x: 574, endPoint y: 520, distance: 129.3
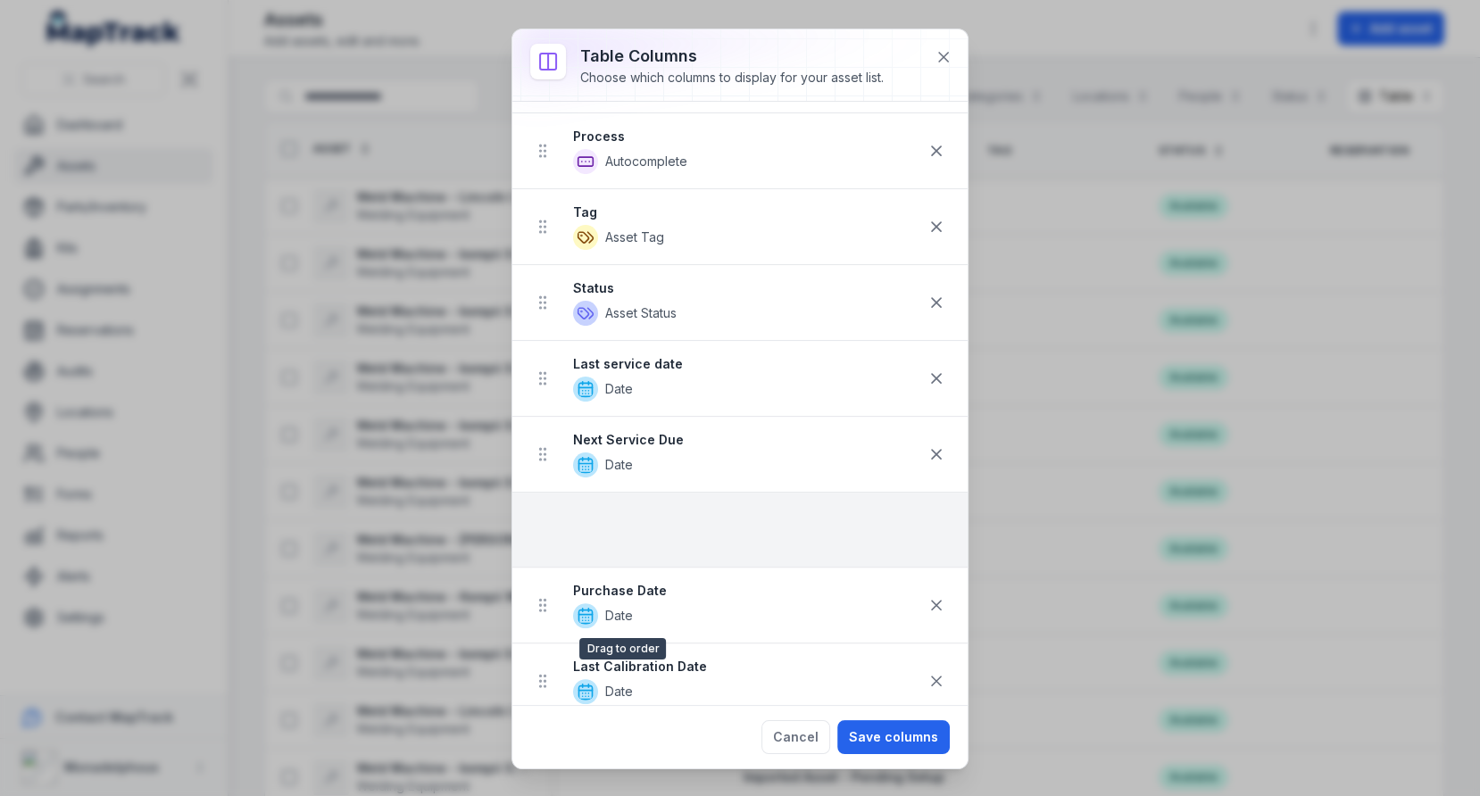
scroll to position [510, 0]
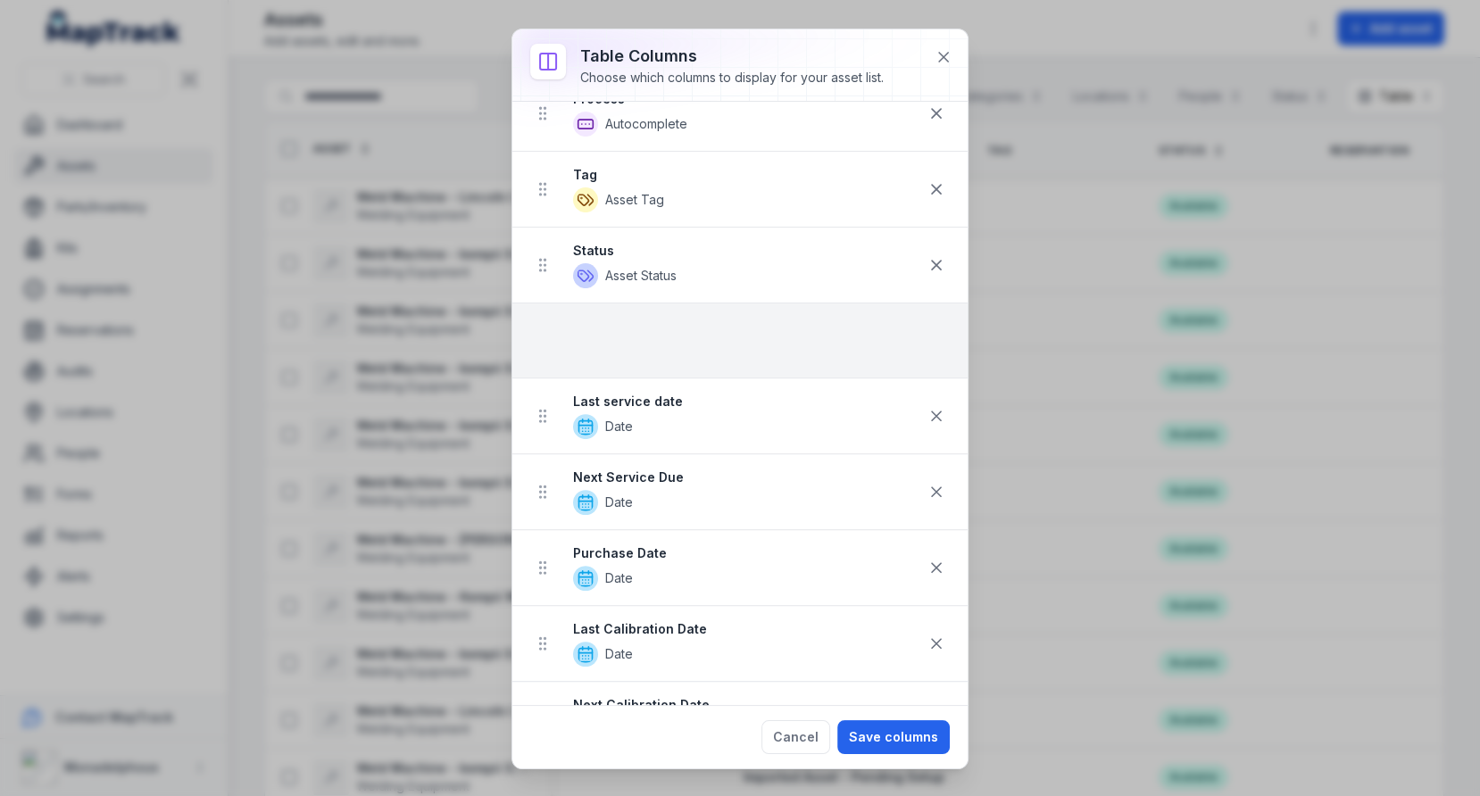
drag, startPoint x: 540, startPoint y: 201, endPoint x: 575, endPoint y: 319, distance: 122.8
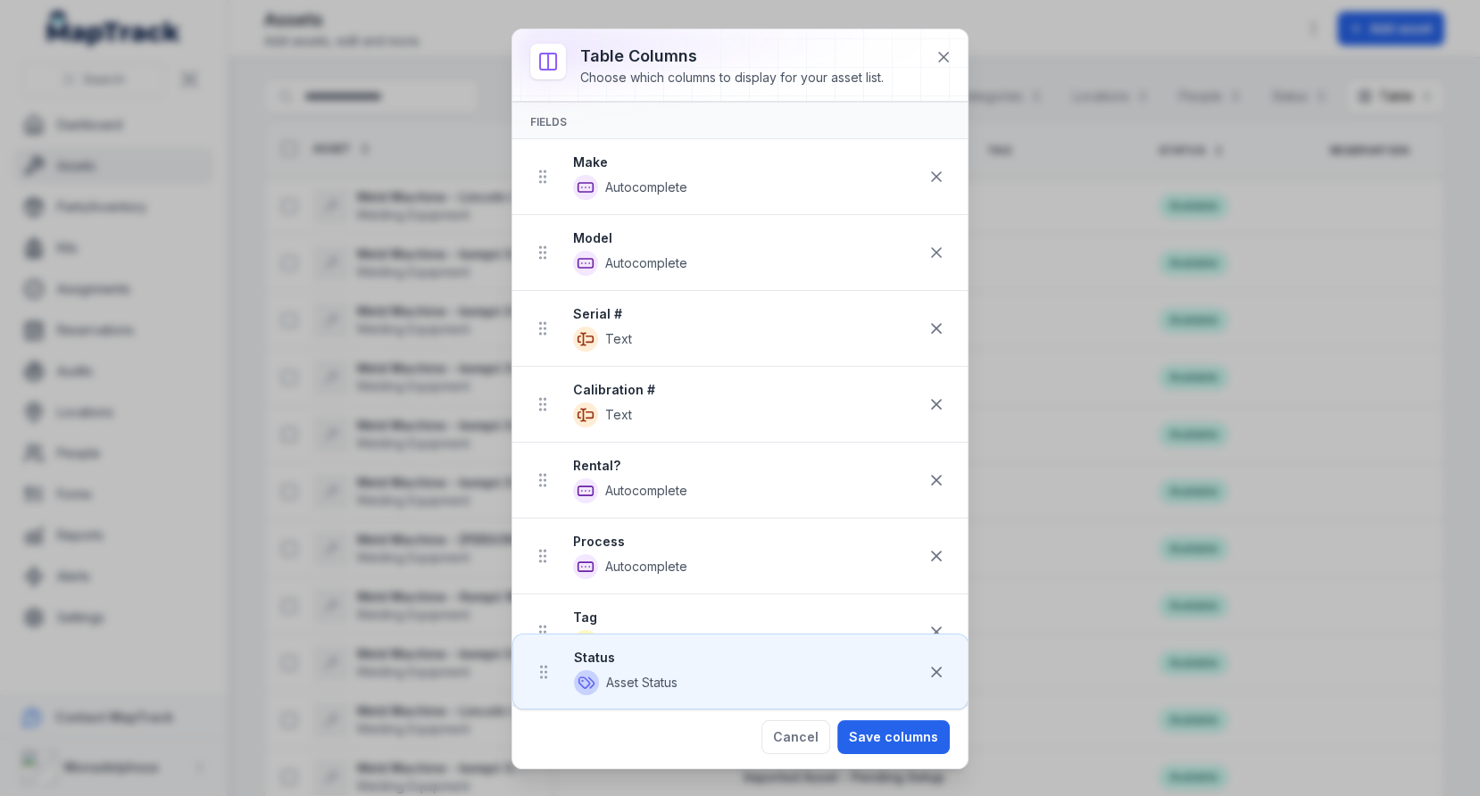
scroll to position [0, 0]
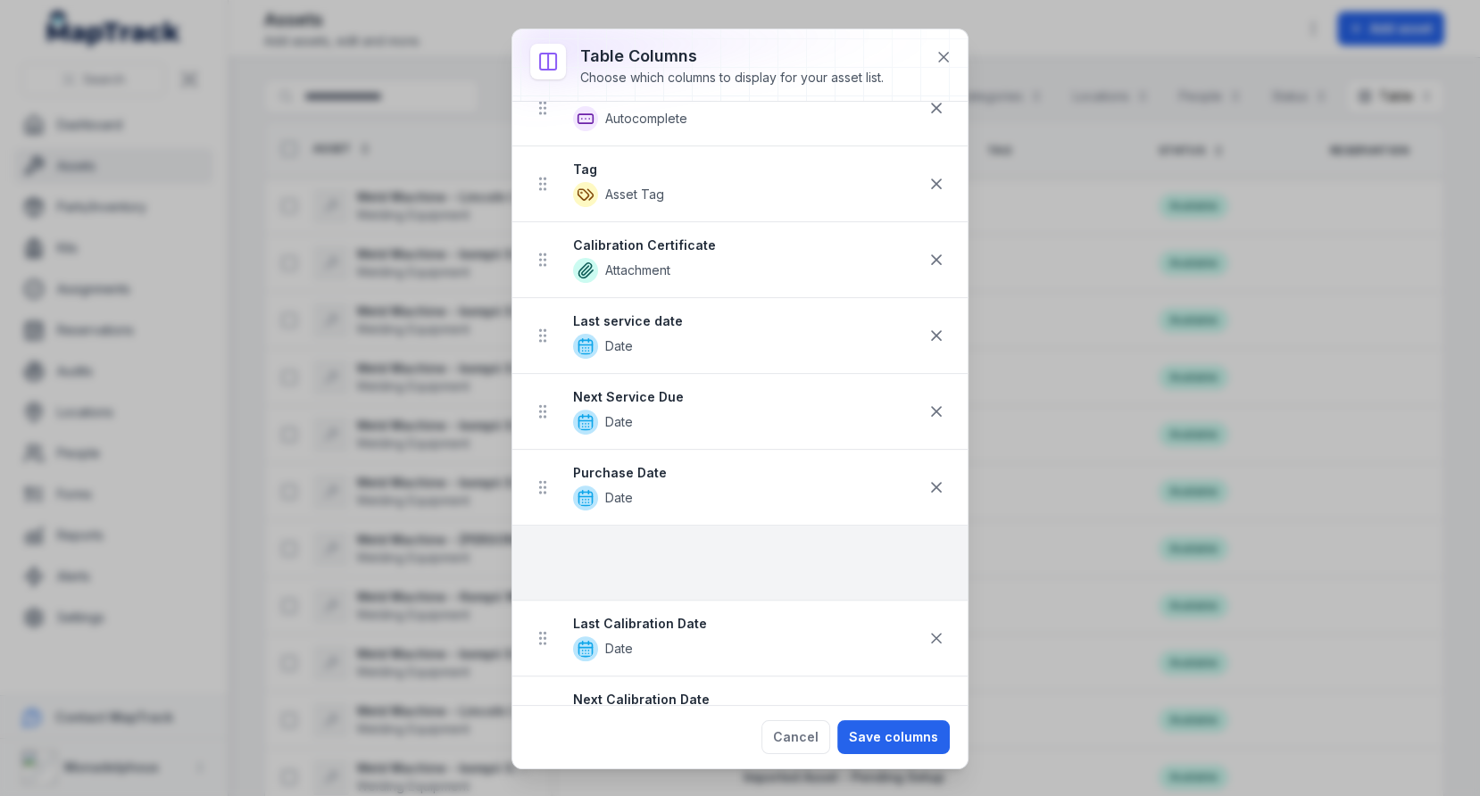
scroll to position [592, 0]
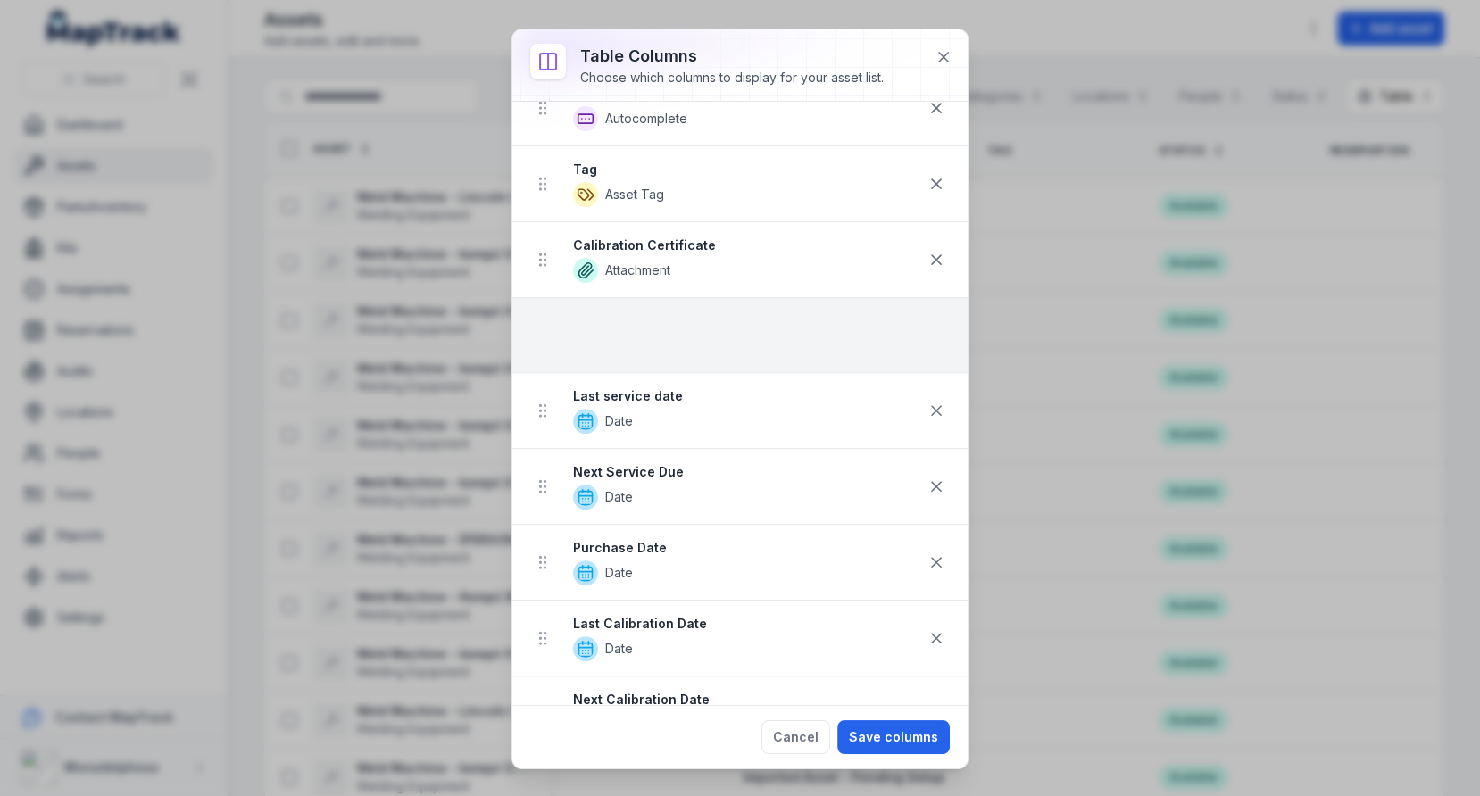
drag, startPoint x: 537, startPoint y: 163, endPoint x: 578, endPoint y: 326, distance: 167.5
click at [578, 326] on ul "Status Asset Status Make Autocomplete Model Autocomplete Serial # Text Calibrat…" at bounding box center [739, 752] width 455 height 2275
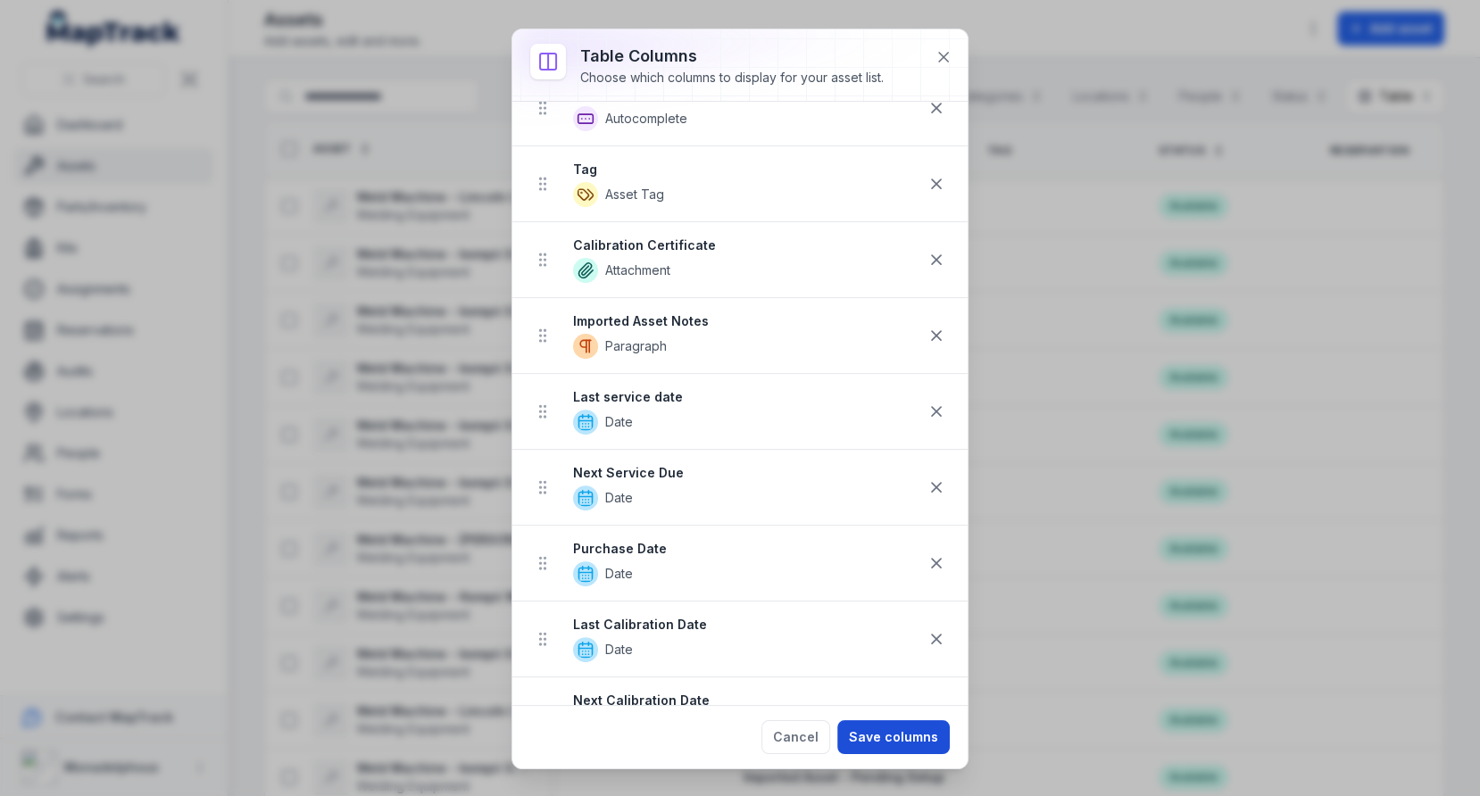
click at [894, 734] on button "Save columns" at bounding box center [893, 737] width 112 height 34
